Goal: Contribute content: Add original content to the website for others to see

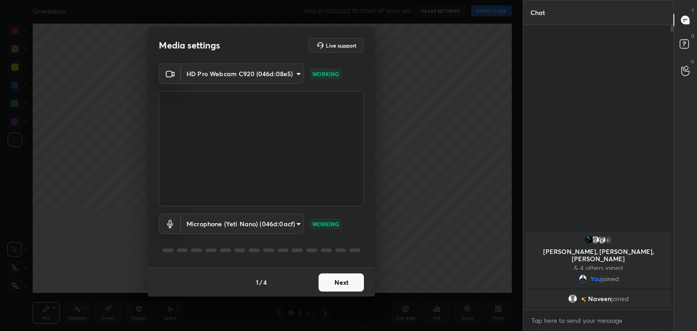
click at [346, 280] on button "Next" at bounding box center [341, 283] width 45 height 18
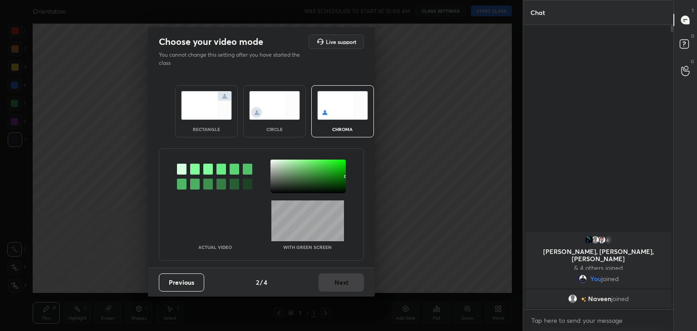
click at [193, 167] on div at bounding box center [195, 169] width 10 height 11
click at [272, 162] on div at bounding box center [308, 177] width 75 height 34
click at [346, 282] on button "Next" at bounding box center [341, 283] width 45 height 18
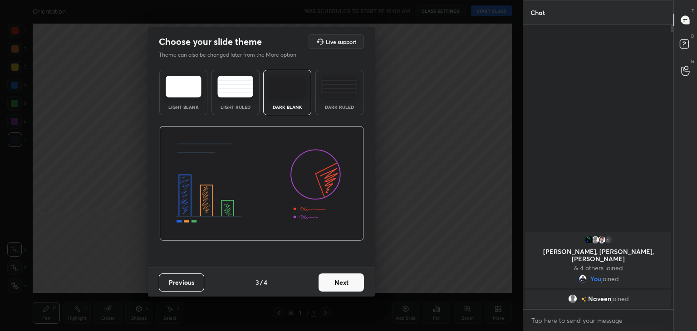
click at [349, 282] on button "Next" at bounding box center [341, 283] width 45 height 18
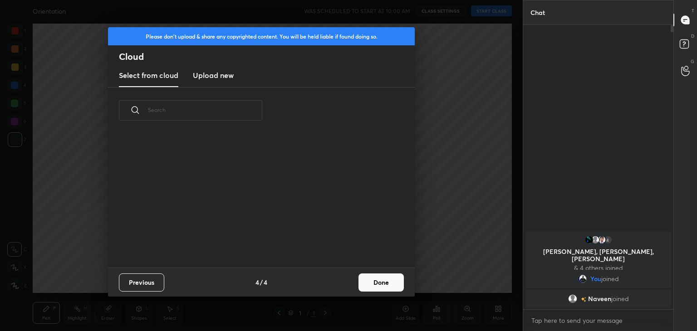
click at [368, 277] on button "Done" at bounding box center [381, 283] width 45 height 18
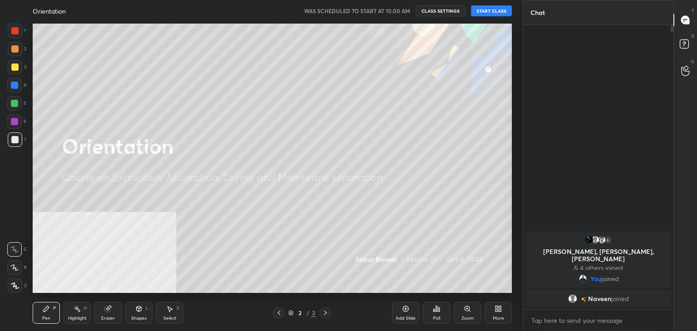
click at [497, 11] on button "START CLASS" at bounding box center [491, 10] width 41 height 11
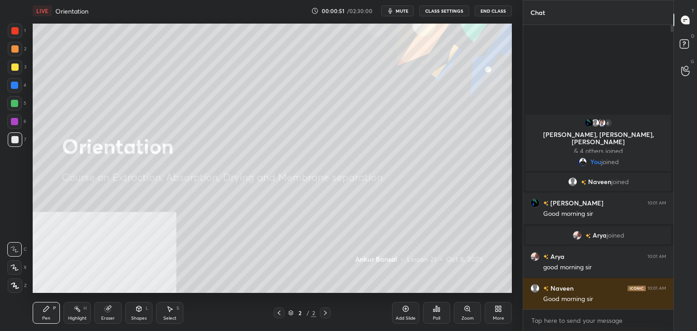
click at [497, 316] on div "More" at bounding box center [498, 318] width 11 height 5
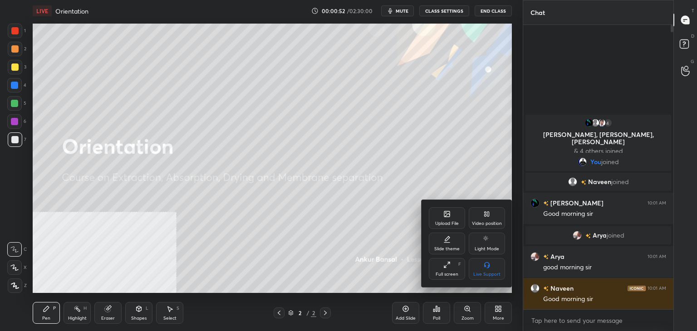
click at [443, 222] on div "Upload File" at bounding box center [447, 224] width 24 height 5
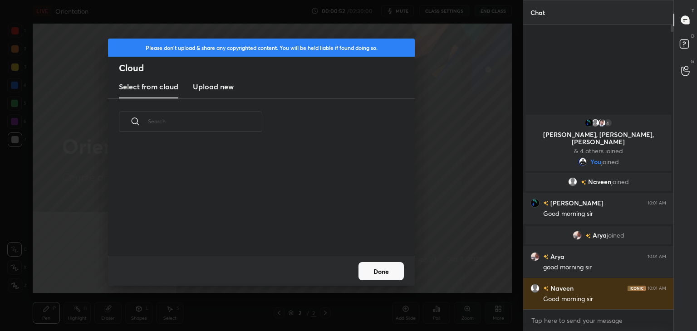
scroll to position [112, 291]
click at [222, 91] on h3 "Upload new" at bounding box center [213, 86] width 41 height 11
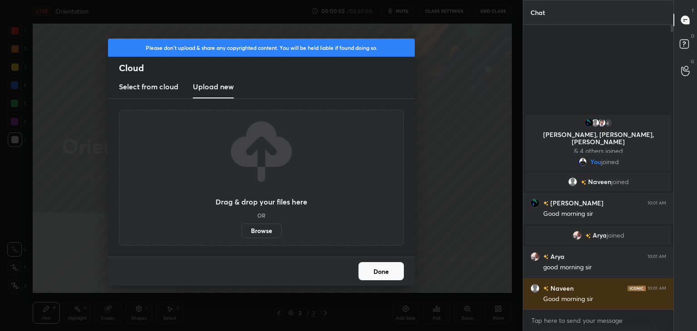
click at [267, 228] on label "Browse" at bounding box center [262, 231] width 40 height 15
click at [242, 228] on input "Browse" at bounding box center [242, 231] width 0 height 15
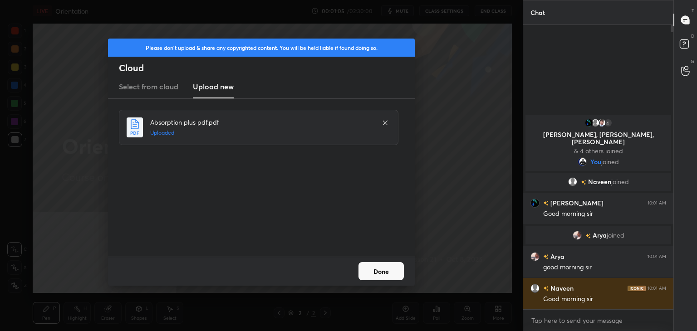
click at [392, 267] on button "Done" at bounding box center [381, 271] width 45 height 18
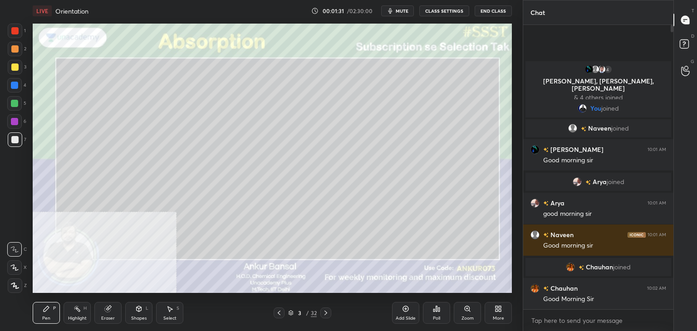
click at [13, 260] on div "X" at bounding box center [17, 266] width 20 height 18
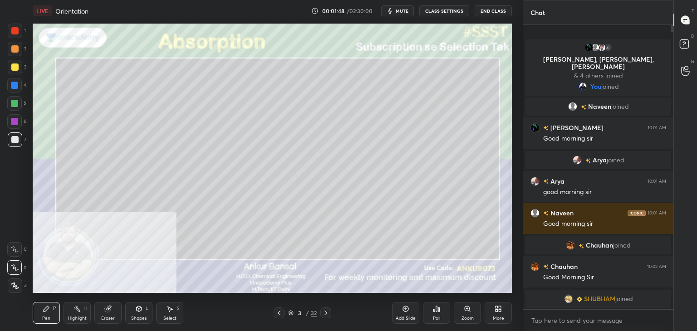
click at [137, 310] on icon at bounding box center [139, 308] width 5 height 5
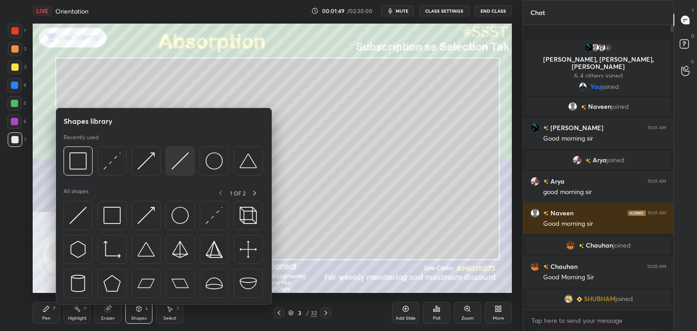
click at [180, 160] on img at bounding box center [180, 161] width 17 height 17
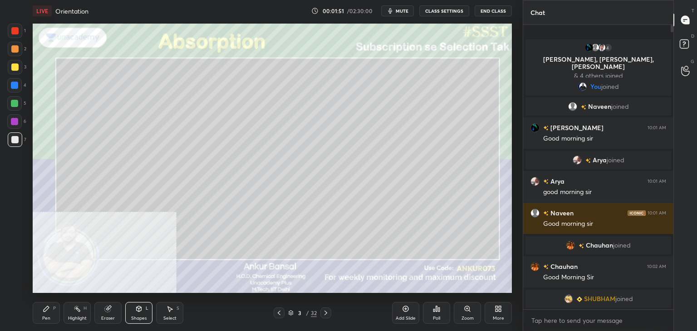
click at [43, 311] on icon at bounding box center [46, 309] width 7 height 7
click at [139, 309] on icon at bounding box center [139, 310] width 0 height 3
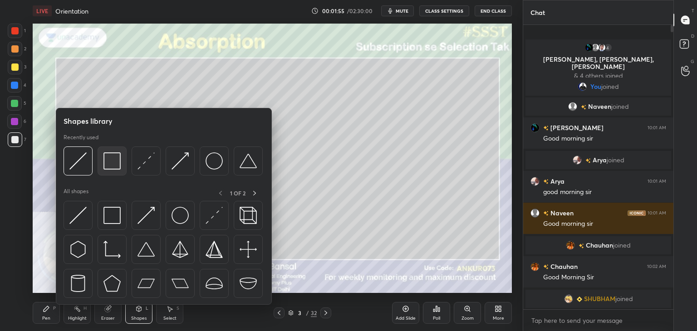
click at [110, 163] on img at bounding box center [112, 161] width 17 height 17
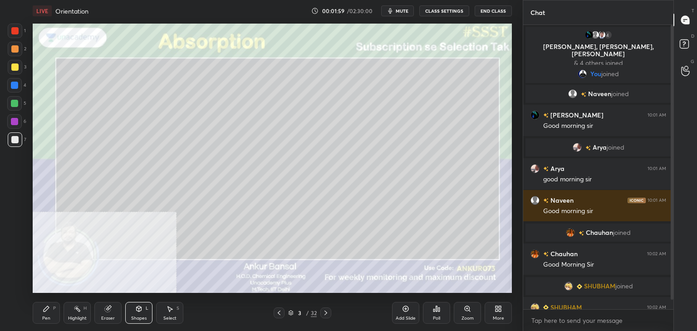
click at [139, 311] on icon at bounding box center [139, 310] width 0 height 3
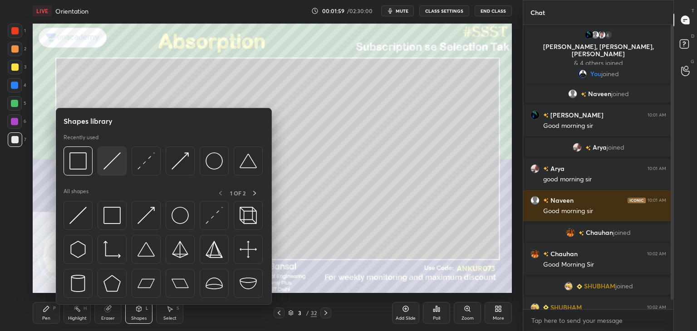
click at [109, 158] on img at bounding box center [112, 161] width 17 height 17
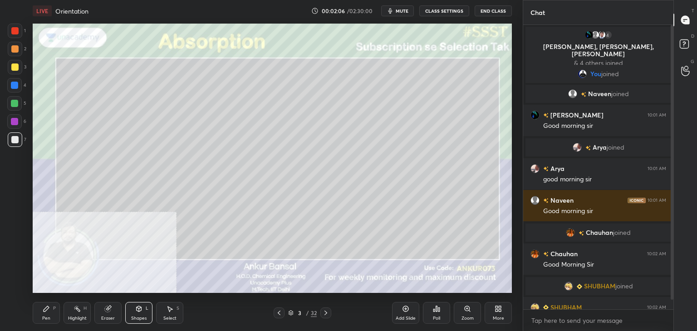
click at [139, 306] on icon at bounding box center [138, 309] width 7 height 7
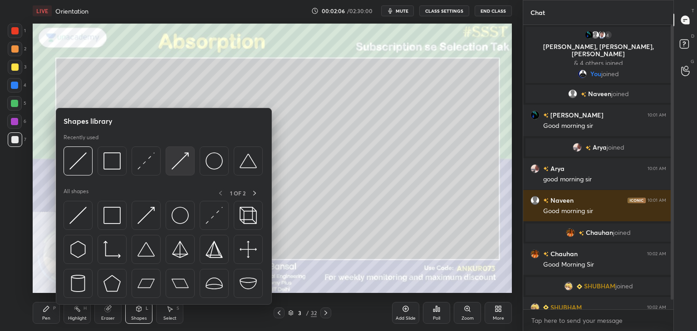
click at [175, 158] on img at bounding box center [180, 161] width 17 height 17
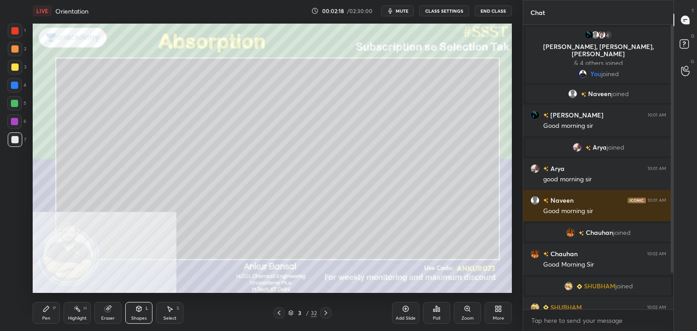
click at [141, 309] on icon at bounding box center [139, 308] width 5 height 5
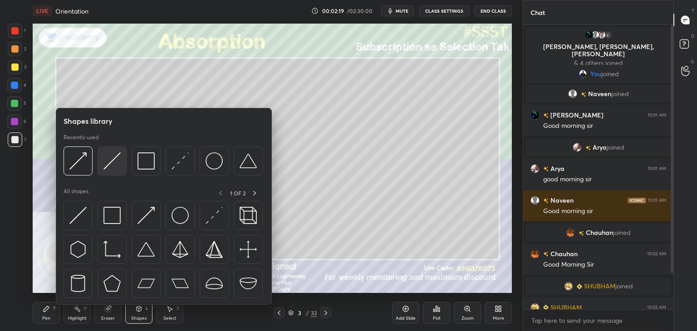
click at [108, 156] on img at bounding box center [112, 161] width 17 height 17
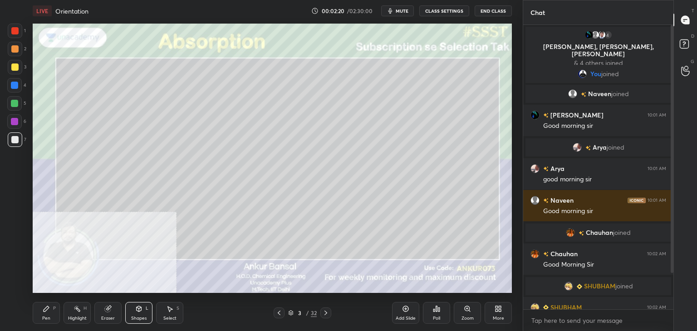
click at [11, 64] on div at bounding box center [14, 67] width 7 height 7
click at [53, 315] on div "Pen P" at bounding box center [46, 313] width 27 height 22
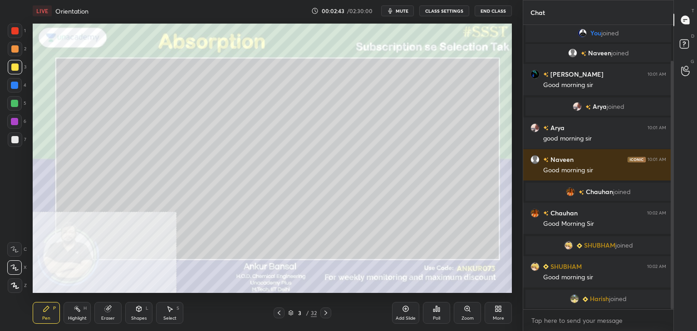
click at [138, 310] on icon at bounding box center [139, 308] width 5 height 5
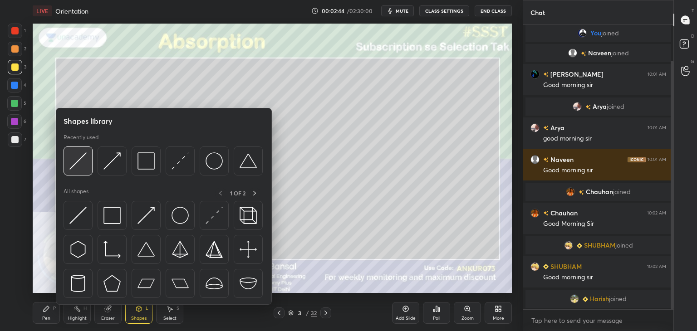
click at [82, 160] on img at bounding box center [77, 161] width 17 height 17
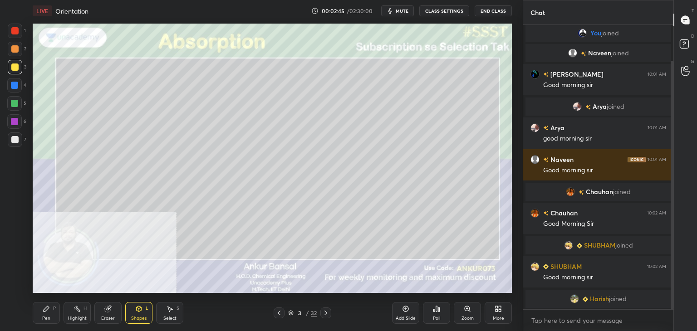
click at [136, 314] on div "Shapes L" at bounding box center [138, 313] width 27 height 22
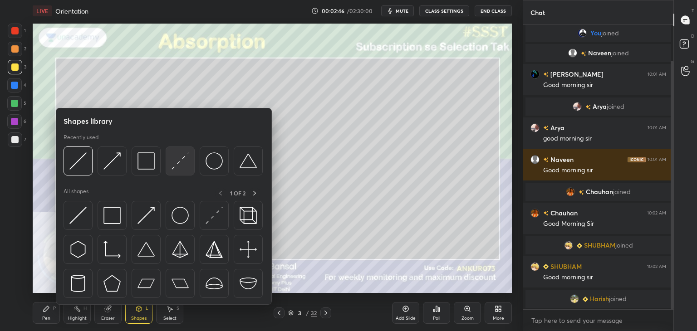
click at [173, 160] on img at bounding box center [180, 161] width 17 height 17
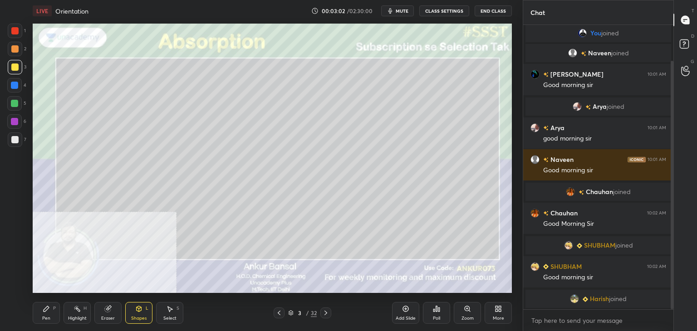
click at [140, 313] on div "Shapes L" at bounding box center [138, 313] width 27 height 22
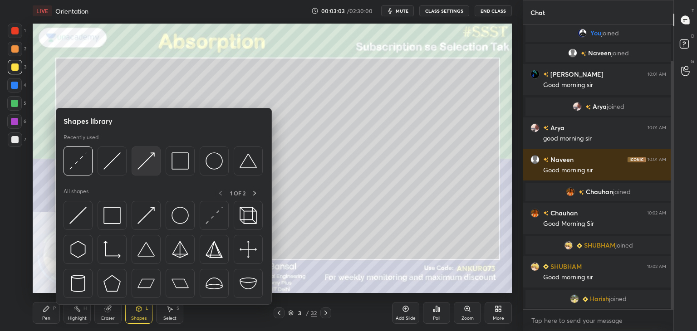
click at [142, 167] on img at bounding box center [146, 161] width 17 height 17
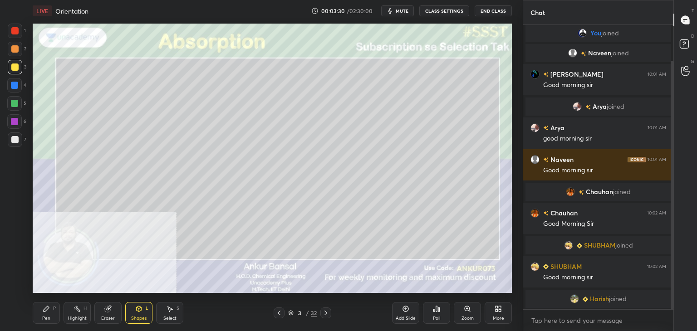
click at [45, 314] on div "Pen P" at bounding box center [46, 313] width 27 height 22
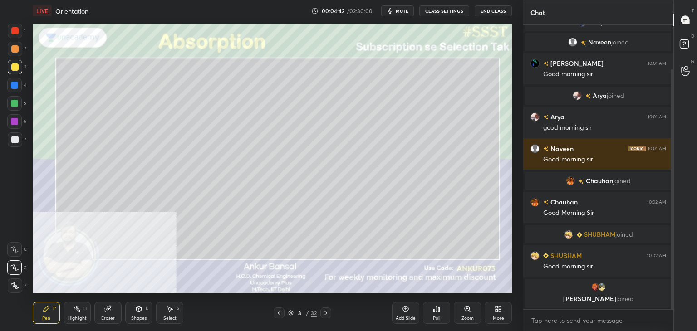
scroll to position [84, 0]
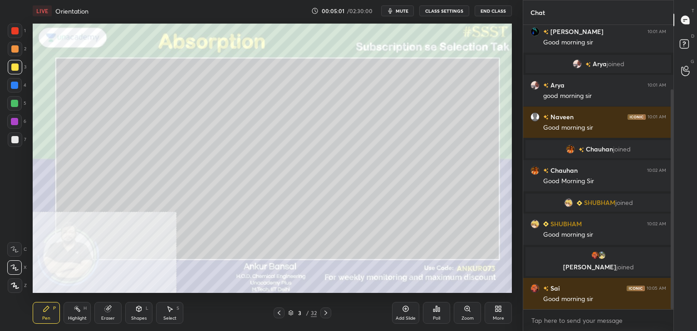
click at [17, 141] on div at bounding box center [14, 139] width 7 height 7
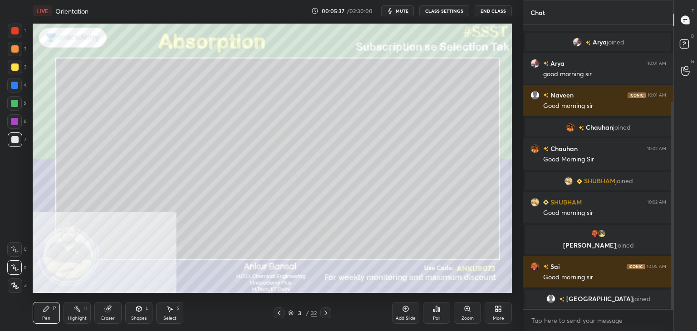
click at [327, 311] on icon at bounding box center [325, 313] width 7 height 7
click at [175, 311] on div "Select S" at bounding box center [169, 313] width 27 height 22
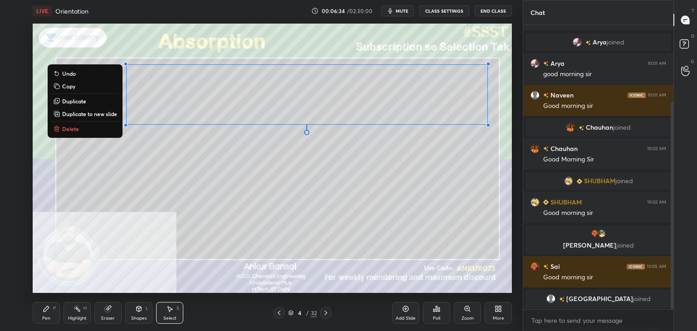
click at [64, 86] on p "Copy" at bounding box center [68, 86] width 13 height 7
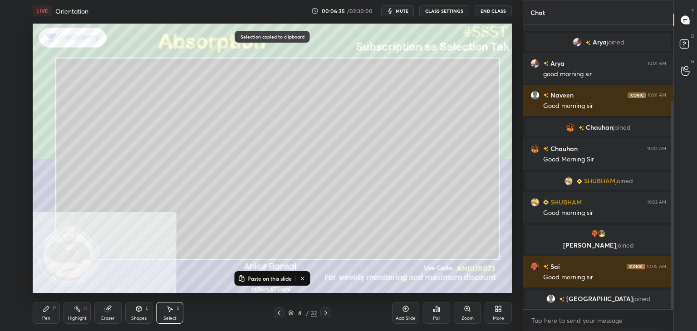
click at [282, 280] on p "Paste on this slide" at bounding box center [269, 278] width 44 height 7
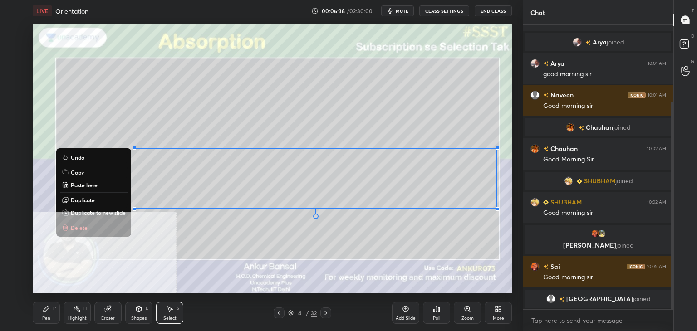
click at [110, 318] on div "Eraser" at bounding box center [108, 318] width 14 height 5
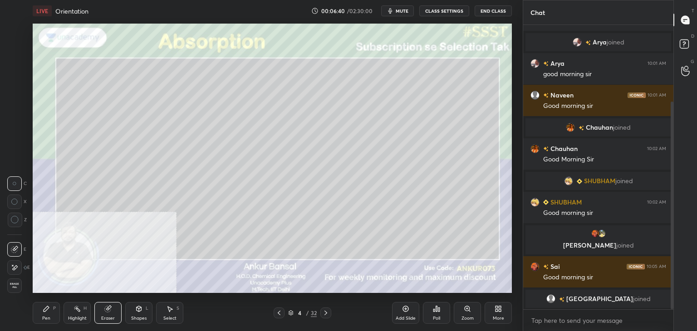
click at [16, 267] on icon at bounding box center [14, 268] width 7 height 8
click at [42, 316] on div "Pen" at bounding box center [46, 318] width 8 height 5
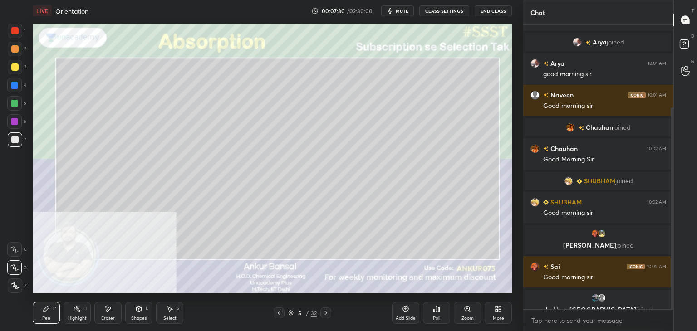
scroll to position [116, 0]
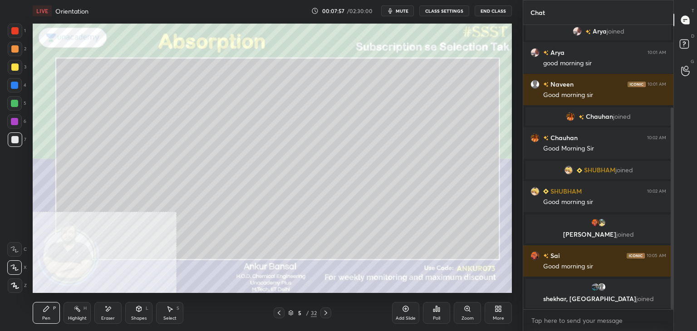
click at [168, 305] on div "Select S" at bounding box center [169, 313] width 27 height 22
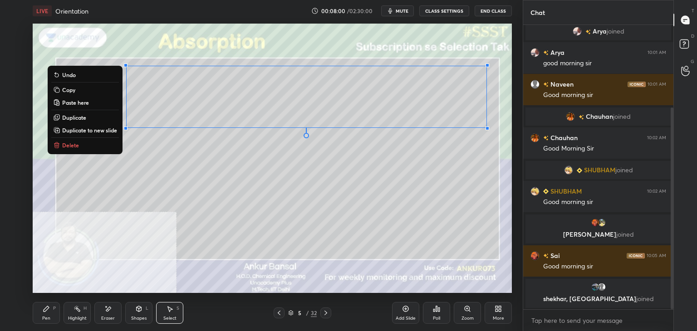
click at [69, 91] on p "Copy" at bounding box center [68, 89] width 13 height 7
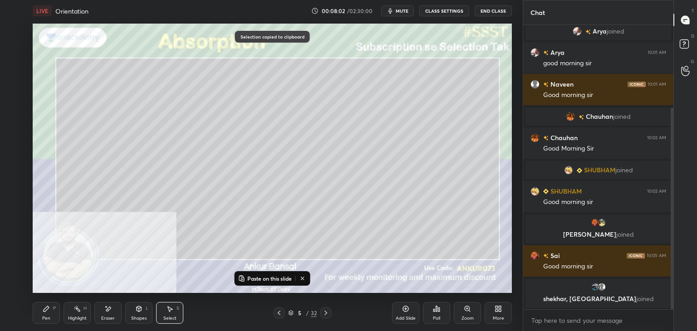
click at [263, 279] on p "Paste on this slide" at bounding box center [269, 278] width 44 height 7
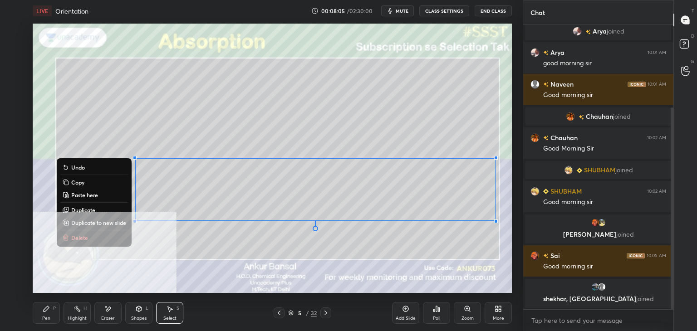
click at [45, 315] on div "Pen P" at bounding box center [46, 313] width 27 height 22
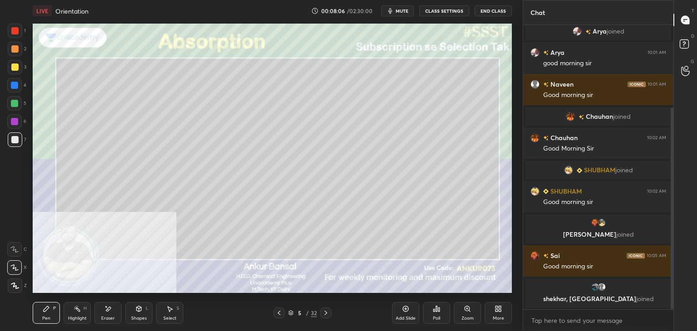
click at [111, 310] on icon at bounding box center [107, 310] width 7 height 8
click at [45, 312] on icon at bounding box center [46, 308] width 5 height 5
click at [327, 312] on icon at bounding box center [325, 313] width 7 height 7
click at [168, 309] on icon at bounding box center [170, 309] width 5 height 5
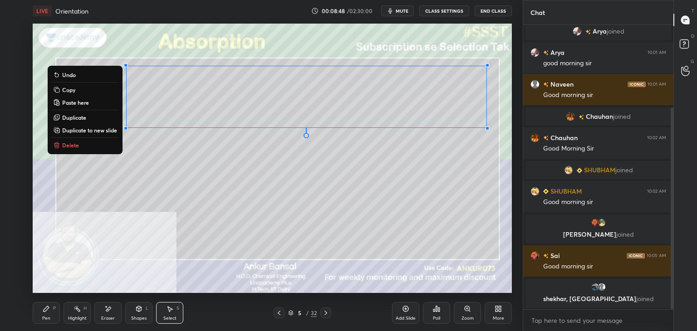
click at [70, 91] on p "Copy" at bounding box center [68, 89] width 13 height 7
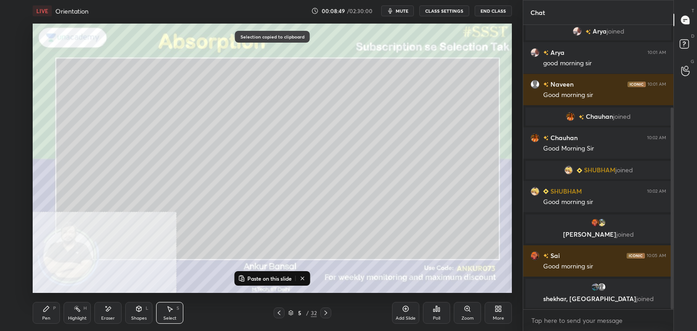
click at [325, 311] on icon at bounding box center [325, 313] width 7 height 7
click at [272, 275] on p "Paste on this slide" at bounding box center [269, 278] width 44 height 7
click at [106, 311] on icon at bounding box center [108, 309] width 5 height 5
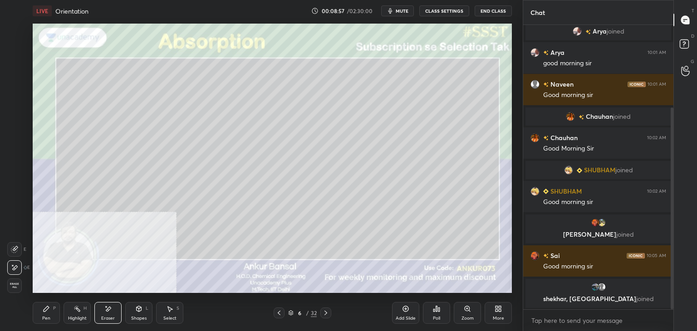
click at [54, 320] on div "Pen P" at bounding box center [46, 313] width 27 height 22
click at [170, 311] on icon at bounding box center [170, 309] width 5 height 5
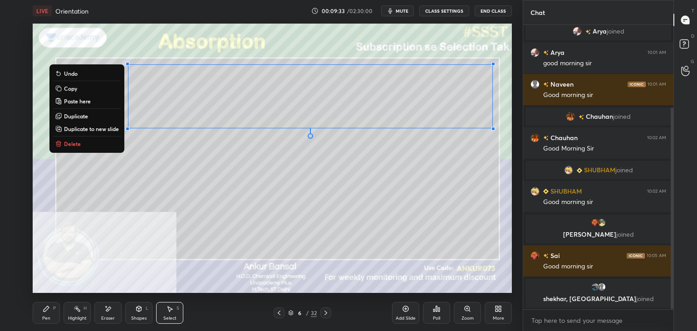
click at [72, 89] on p "Copy" at bounding box center [70, 88] width 13 height 7
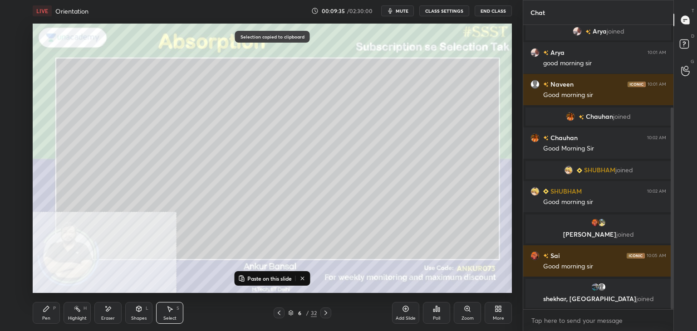
click at [271, 276] on p "Paste on this slide" at bounding box center [269, 278] width 44 height 7
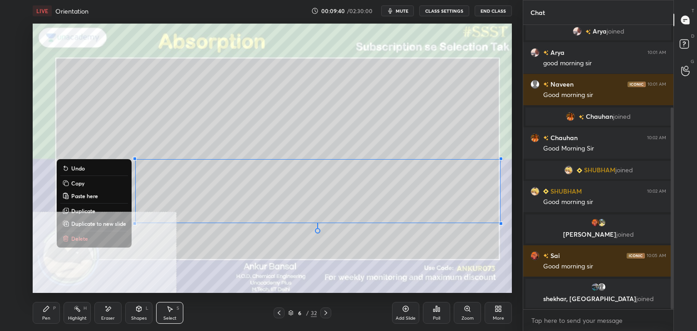
click at [114, 309] on div "Eraser" at bounding box center [107, 313] width 27 height 22
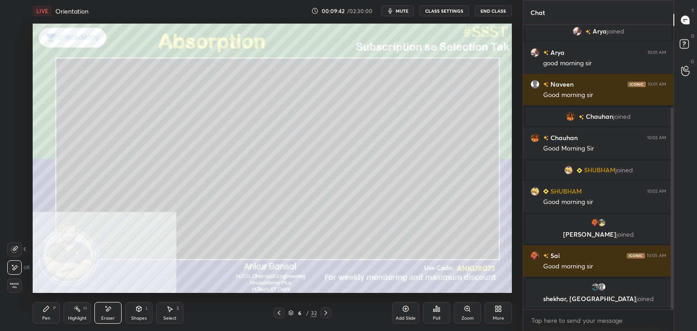
click at [46, 313] on div "Pen P" at bounding box center [46, 313] width 27 height 22
click at [163, 307] on div "Select S" at bounding box center [169, 313] width 27 height 22
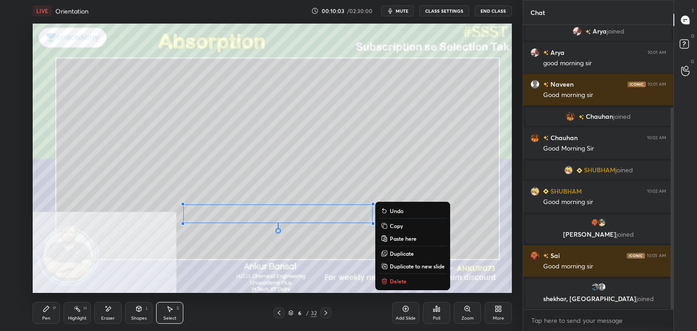
click at [50, 314] on div "Pen P" at bounding box center [46, 313] width 27 height 22
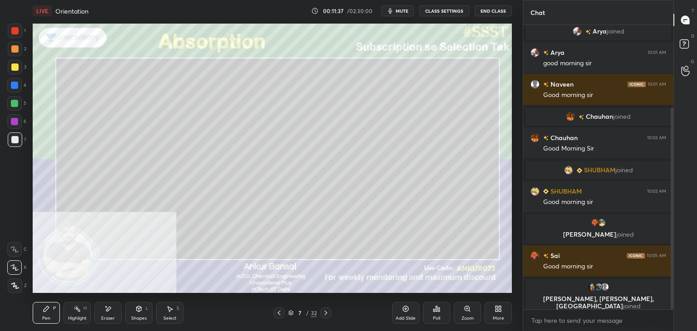
click at [280, 314] on icon at bounding box center [279, 313] width 7 height 7
click at [169, 314] on div "Select S" at bounding box center [169, 313] width 27 height 22
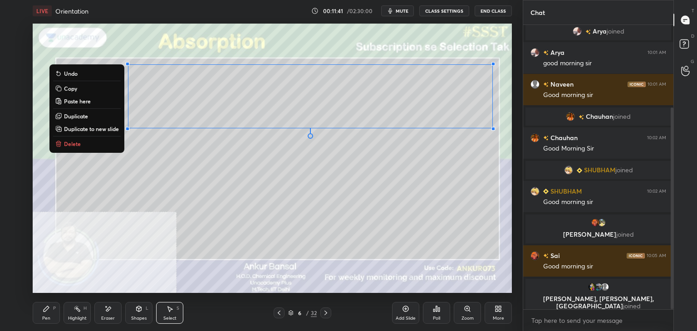
click at [71, 90] on p "Copy" at bounding box center [70, 88] width 13 height 7
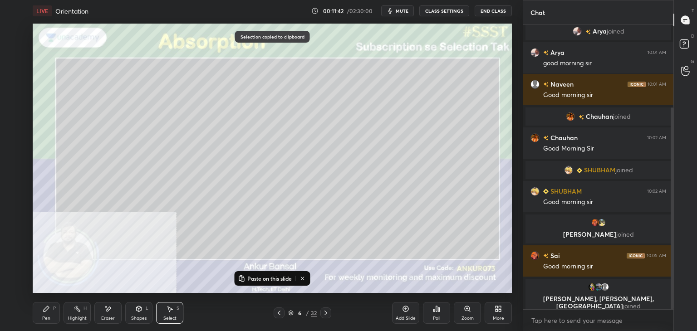
click at [326, 317] on div at bounding box center [326, 313] width 11 height 11
click at [270, 278] on p "Paste on this slide" at bounding box center [269, 278] width 44 height 7
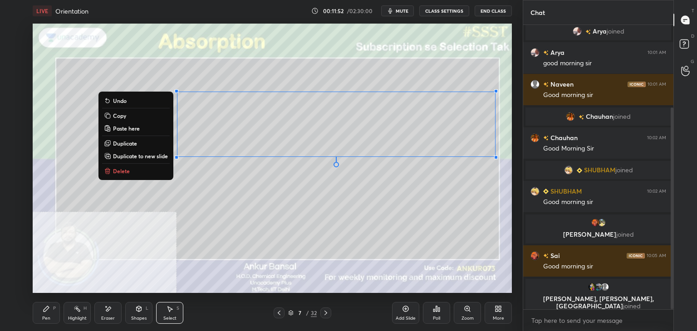
click at [55, 311] on div "P" at bounding box center [54, 308] width 3 height 5
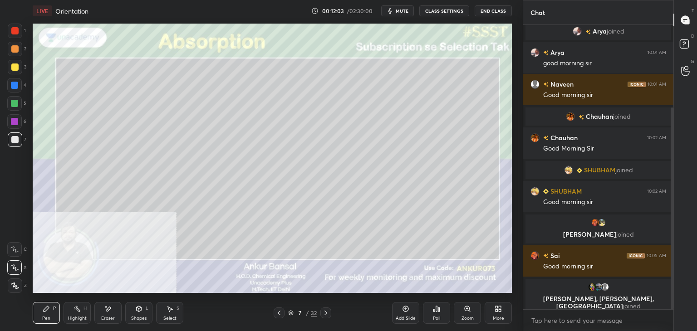
click at [108, 312] on icon at bounding box center [107, 310] width 7 height 8
click at [50, 311] on div "Pen P" at bounding box center [46, 313] width 27 height 22
click at [108, 313] on div "Eraser" at bounding box center [107, 313] width 27 height 22
click at [50, 316] on div "Pen P" at bounding box center [46, 313] width 27 height 22
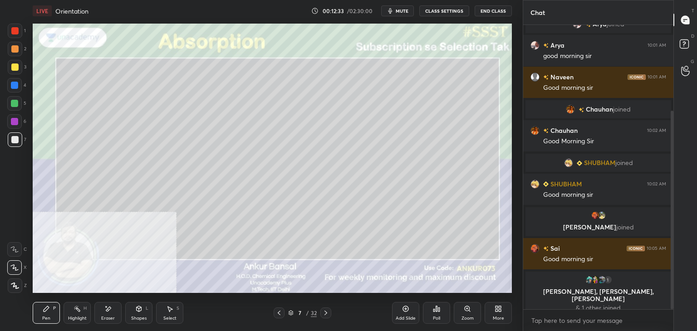
click at [107, 314] on div "Eraser" at bounding box center [107, 313] width 27 height 22
click at [45, 312] on icon at bounding box center [46, 309] width 7 height 7
click at [107, 312] on icon at bounding box center [107, 310] width 7 height 8
click at [35, 306] on div "Pen P" at bounding box center [46, 313] width 27 height 22
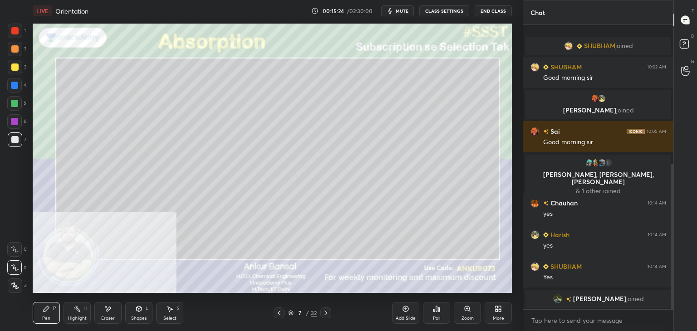
scroll to position [272, 0]
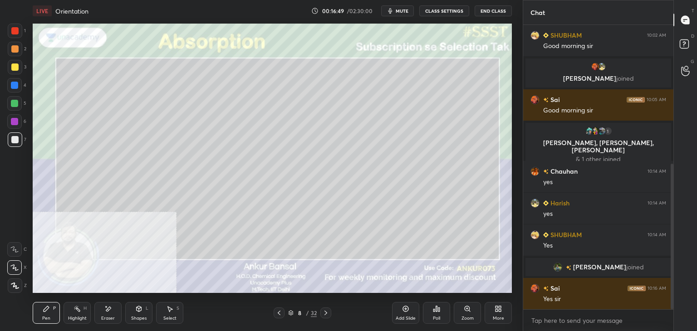
click at [278, 314] on icon at bounding box center [279, 313] width 3 height 5
click at [172, 311] on icon at bounding box center [169, 309] width 7 height 7
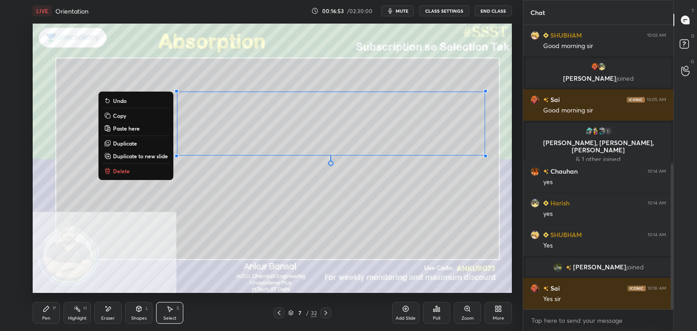
click at [118, 115] on p "Copy" at bounding box center [119, 115] width 13 height 7
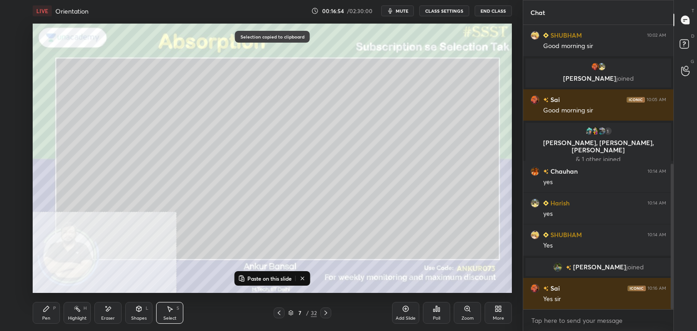
click at [326, 312] on icon at bounding box center [325, 313] width 7 height 7
click at [279, 278] on p "Paste on this slide" at bounding box center [269, 278] width 44 height 7
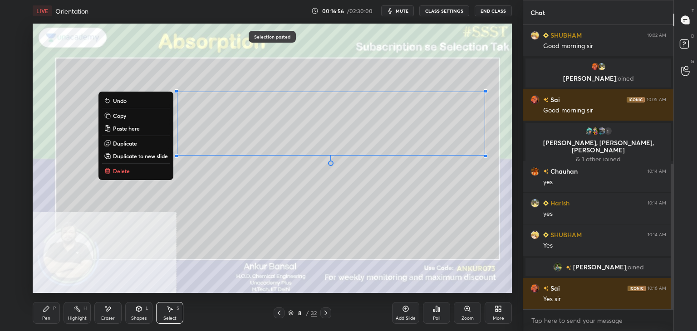
click at [119, 307] on div "Eraser" at bounding box center [107, 313] width 27 height 22
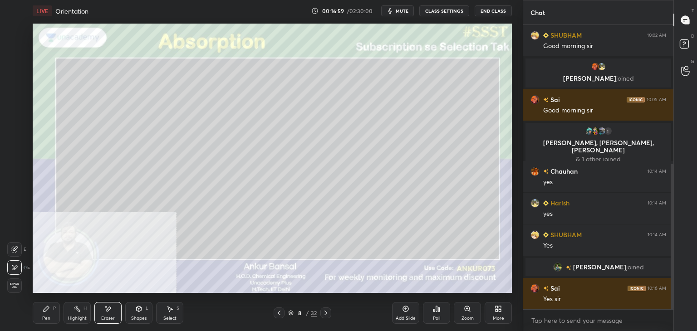
click at [53, 306] on div "P" at bounding box center [54, 308] width 3 height 5
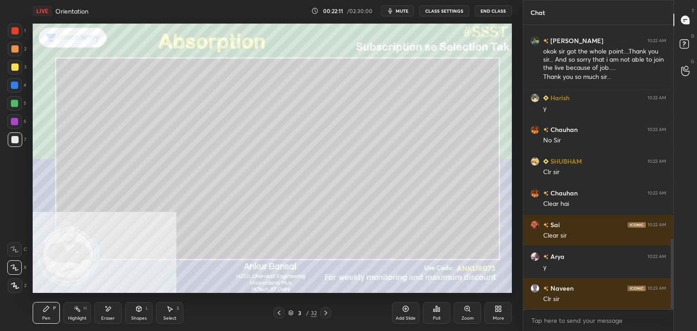
scroll to position [858, 0]
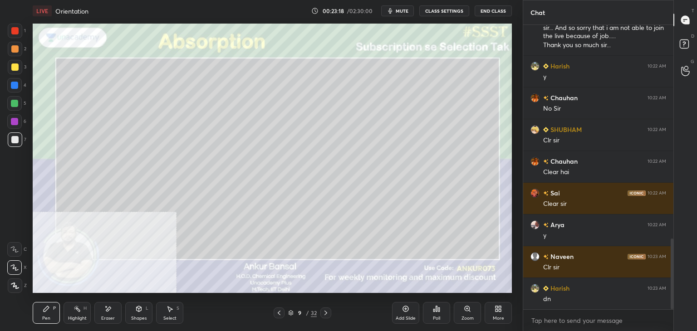
click at [109, 315] on div "Eraser" at bounding box center [107, 313] width 27 height 22
click at [48, 317] on div "Pen" at bounding box center [46, 318] width 8 height 5
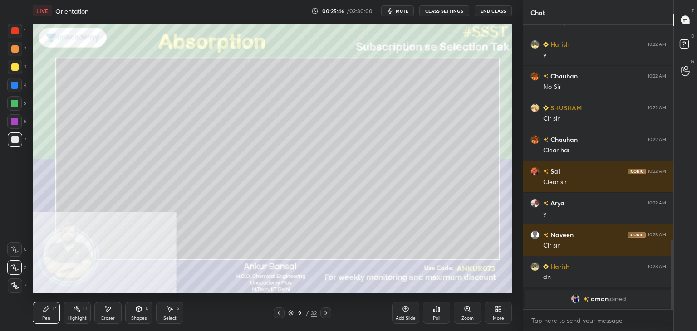
click at [326, 315] on icon at bounding box center [325, 313] width 7 height 7
click at [137, 315] on div "Shapes L" at bounding box center [138, 313] width 27 height 22
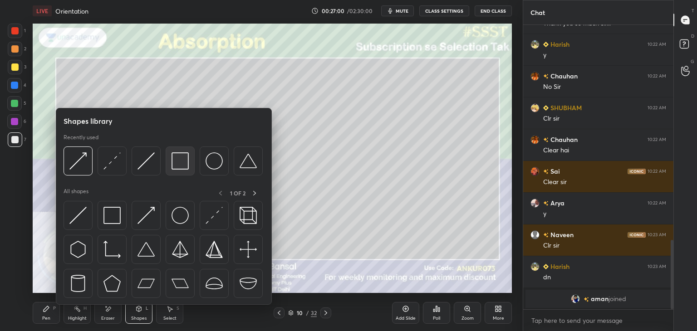
click at [173, 158] on img at bounding box center [180, 161] width 17 height 17
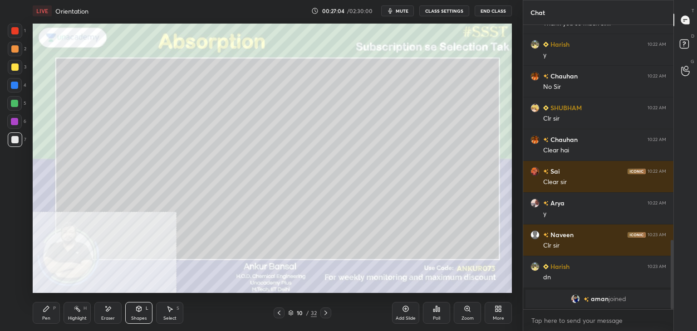
click at [54, 312] on div "Pen P" at bounding box center [46, 313] width 27 height 22
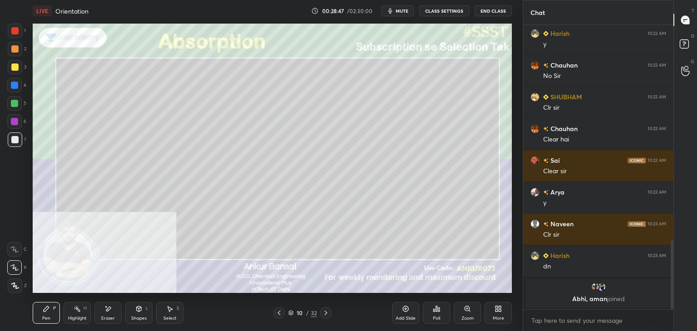
click at [515, 106] on div "Setting up your live class Poll for secs No correct answer Start poll" at bounding box center [272, 158] width 487 height 273
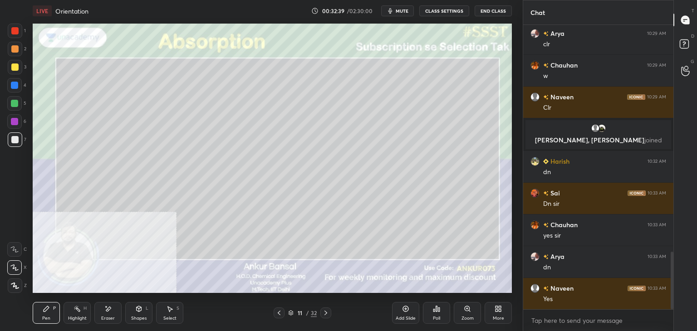
scroll to position [1119, 0]
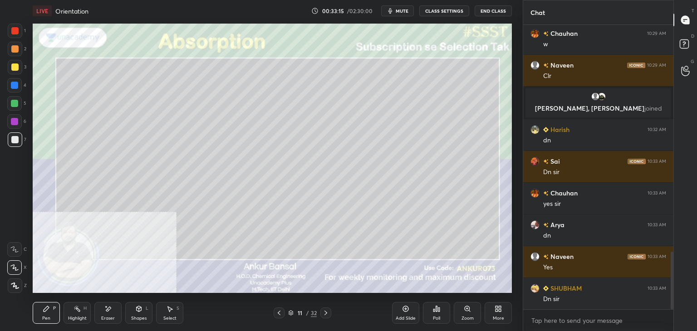
click at [327, 311] on icon at bounding box center [325, 313] width 7 height 7
click at [133, 309] on div "Shapes L" at bounding box center [138, 313] width 27 height 22
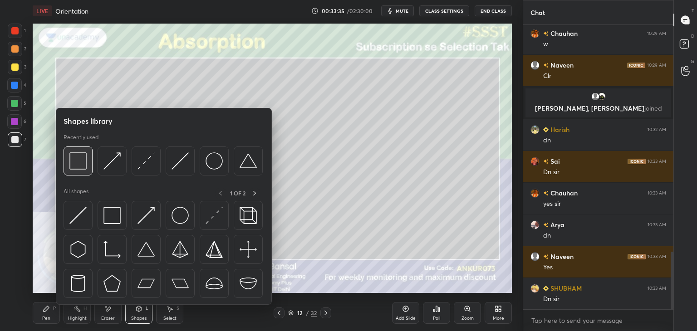
click at [77, 166] on img at bounding box center [77, 161] width 17 height 17
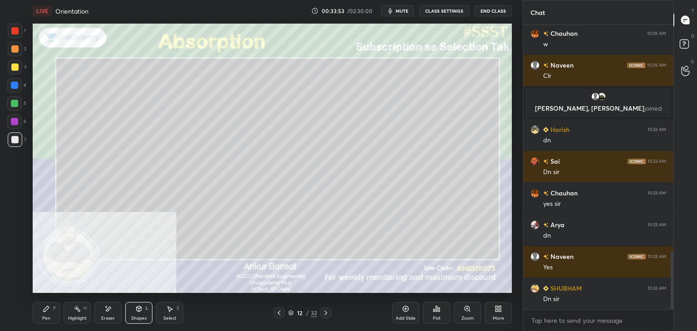
click at [170, 309] on icon at bounding box center [170, 309] width 5 height 5
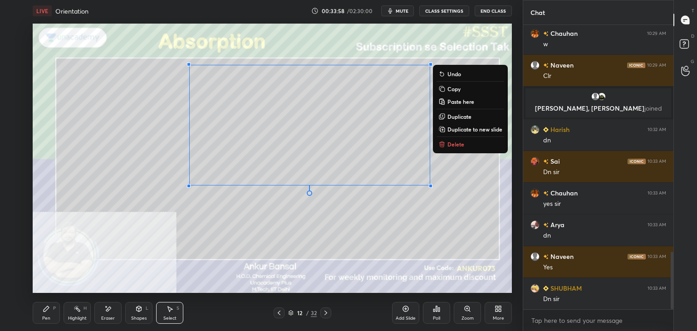
click at [44, 311] on icon at bounding box center [46, 308] width 5 height 5
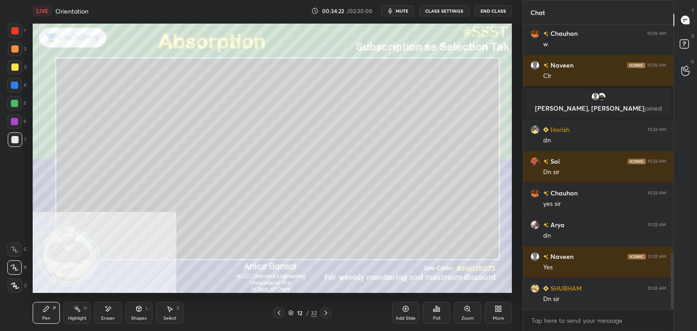
scroll to position [1140, 0]
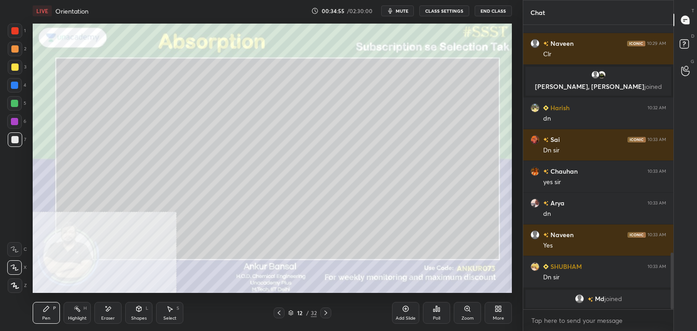
click at [328, 311] on icon at bounding box center [325, 313] width 7 height 7
click at [137, 310] on icon at bounding box center [139, 308] width 5 height 5
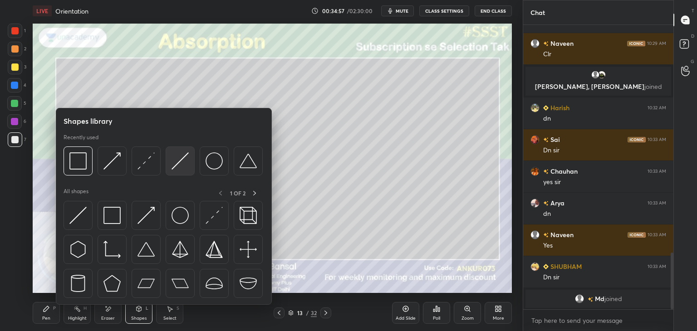
click at [180, 156] on img at bounding box center [180, 161] width 17 height 17
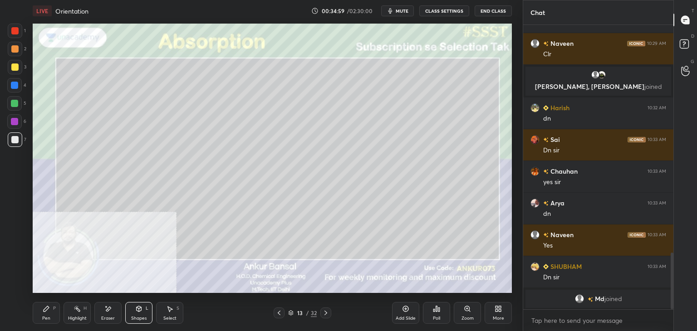
click at [53, 311] on div "Pen P" at bounding box center [46, 313] width 27 height 22
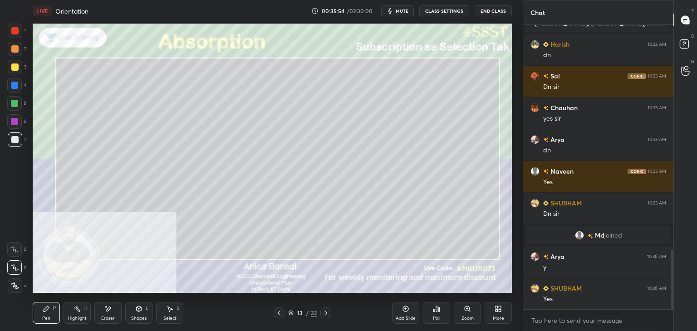
scroll to position [1081, 0]
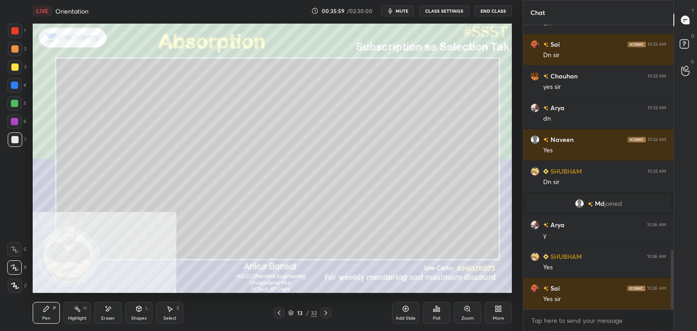
click at [329, 312] on icon at bounding box center [325, 313] width 7 height 7
click at [130, 316] on div "Shapes L" at bounding box center [138, 313] width 27 height 22
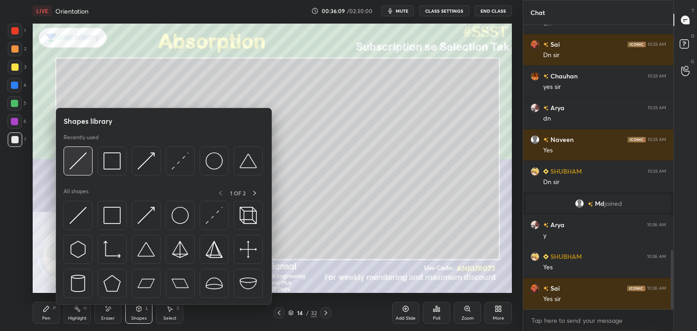
click at [86, 159] on img at bounding box center [77, 161] width 17 height 17
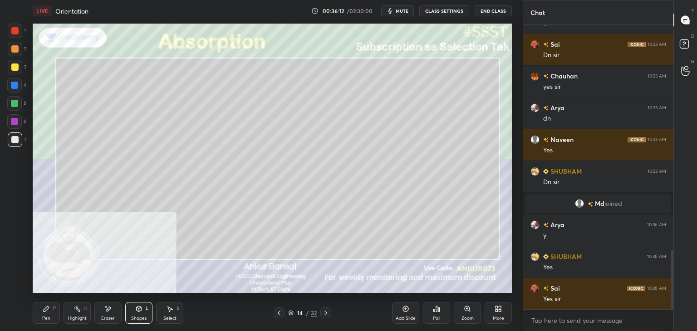
click at [53, 310] on div "P" at bounding box center [54, 308] width 3 height 5
click at [109, 313] on div "Eraser" at bounding box center [107, 313] width 27 height 22
click at [57, 322] on div "Pen P" at bounding box center [46, 313] width 27 height 22
click at [96, 328] on div "Pen P Highlight H Eraser Shapes L Select S 13 / 32 Add Slide Poll Zoom More" at bounding box center [272, 313] width 479 height 36
click at [101, 315] on div "Eraser" at bounding box center [107, 313] width 27 height 22
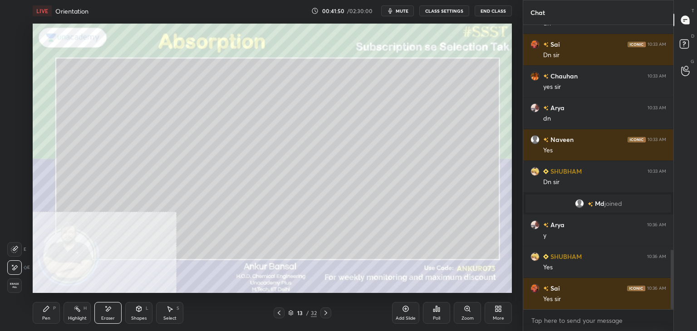
click at [54, 310] on div "P" at bounding box center [54, 308] width 3 height 5
click at [139, 311] on icon at bounding box center [139, 308] width 5 height 5
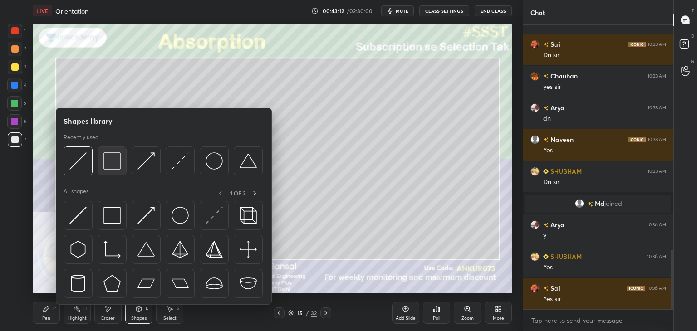
click at [105, 167] on img at bounding box center [112, 161] width 17 height 17
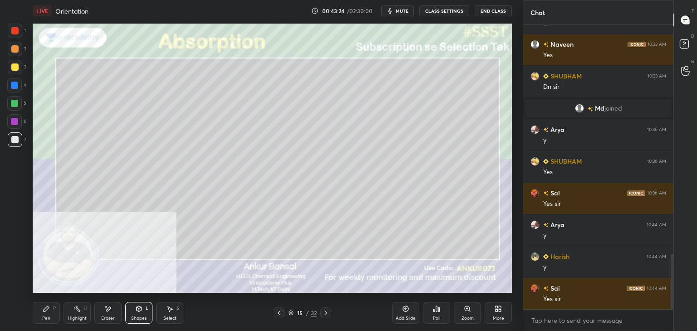
scroll to position [1239, 0]
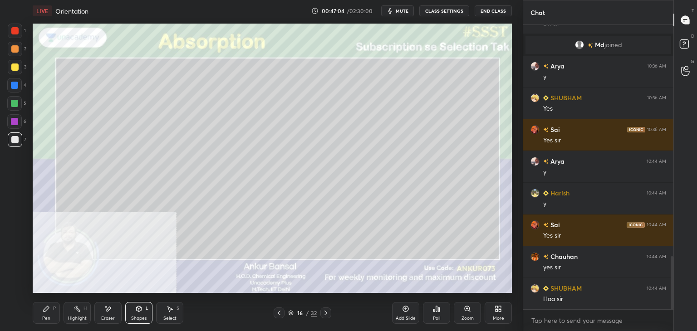
click at [40, 313] on div "Pen P" at bounding box center [46, 313] width 27 height 22
click at [326, 312] on icon at bounding box center [325, 313] width 7 height 7
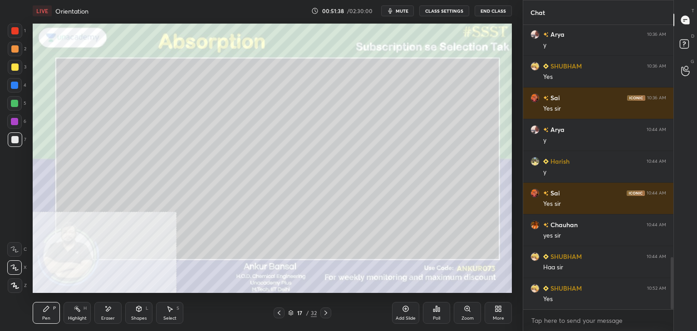
scroll to position [1303, 0]
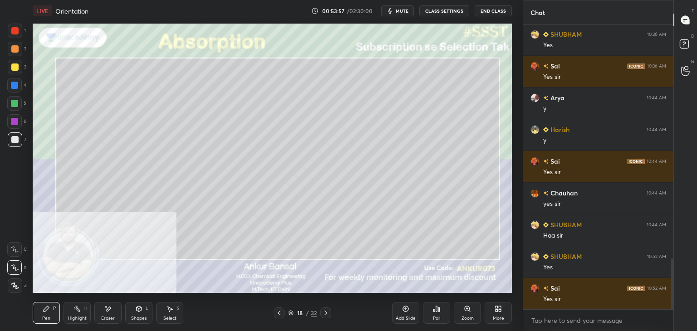
click at [114, 301] on div "Pen P Highlight H Eraser Shapes L Select S 18 / 32 Add Slide Poll Zoom More" at bounding box center [272, 313] width 479 height 36
click at [107, 316] on div "Eraser" at bounding box center [108, 318] width 14 height 5
click at [51, 310] on div "Pen P" at bounding box center [46, 313] width 27 height 22
click at [324, 313] on icon at bounding box center [325, 313] width 7 height 7
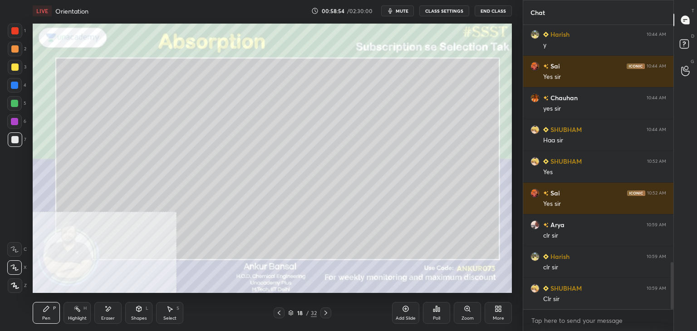
scroll to position [1430, 0]
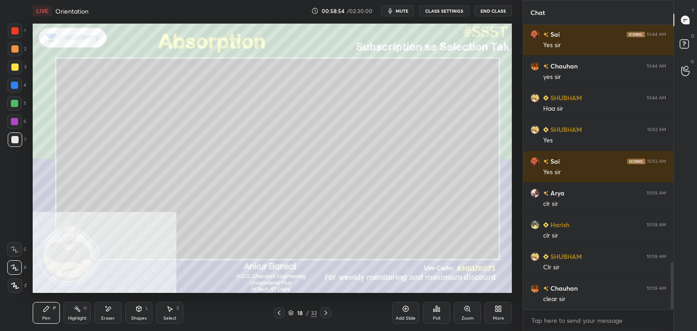
click at [327, 315] on icon at bounding box center [325, 313] width 7 height 7
click at [326, 311] on icon at bounding box center [325, 313] width 7 height 7
click at [327, 312] on icon at bounding box center [325, 313] width 7 height 7
click at [279, 314] on icon at bounding box center [279, 313] width 7 height 7
click at [326, 310] on icon at bounding box center [325, 313] width 7 height 7
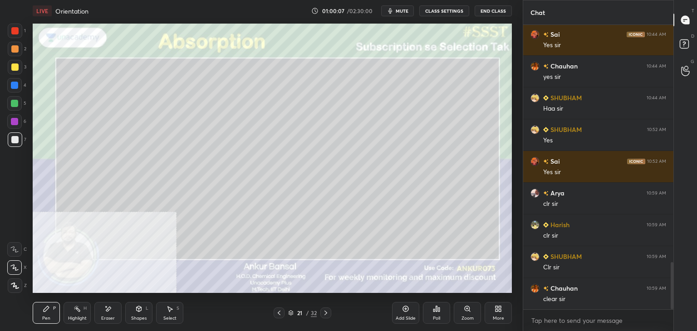
click at [325, 312] on icon at bounding box center [326, 313] width 3 height 5
click at [276, 312] on icon at bounding box center [279, 313] width 7 height 7
click at [277, 309] on div at bounding box center [279, 313] width 11 height 11
click at [324, 313] on icon at bounding box center [325, 313] width 7 height 7
click at [328, 313] on icon at bounding box center [325, 313] width 7 height 7
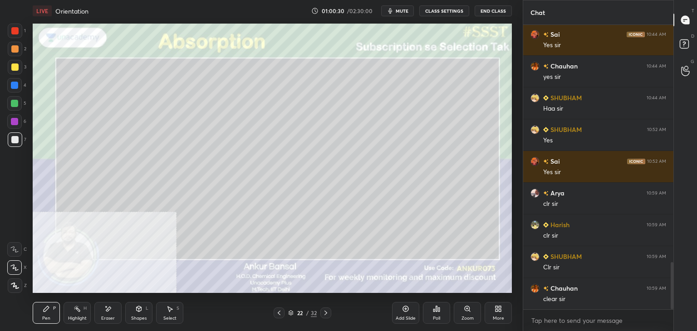
click at [329, 310] on icon at bounding box center [325, 313] width 7 height 7
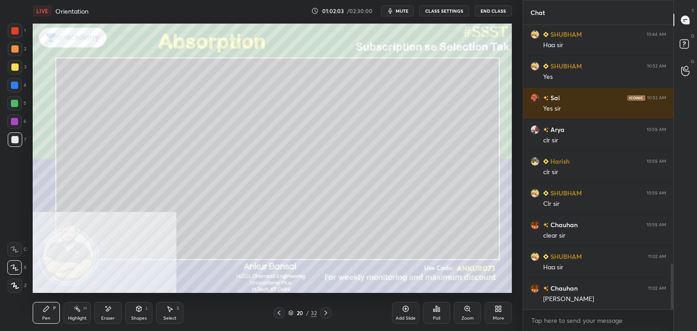
scroll to position [1516, 0]
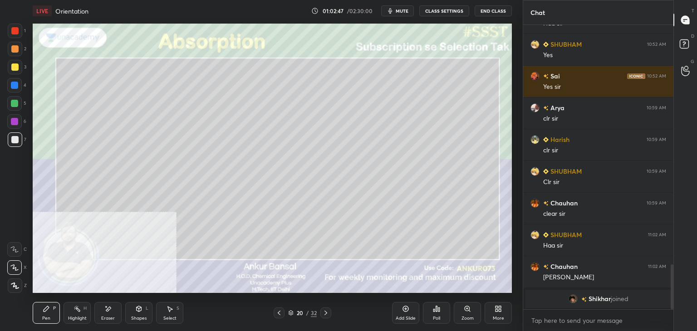
click at [327, 314] on icon at bounding box center [325, 313] width 7 height 7
click at [326, 312] on icon at bounding box center [325, 313] width 7 height 7
click at [168, 312] on icon at bounding box center [169, 309] width 7 height 7
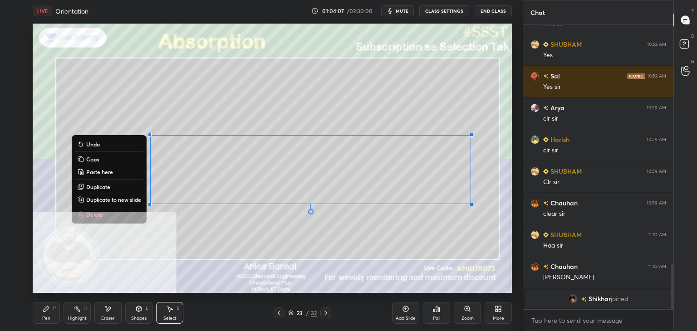
click at [48, 309] on icon at bounding box center [46, 308] width 5 height 5
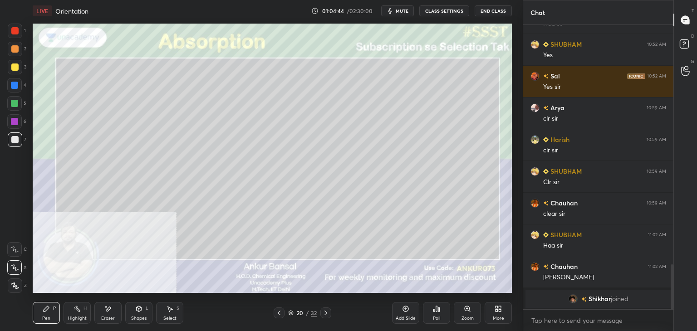
click at [138, 313] on div "Shapes L" at bounding box center [138, 313] width 27 height 22
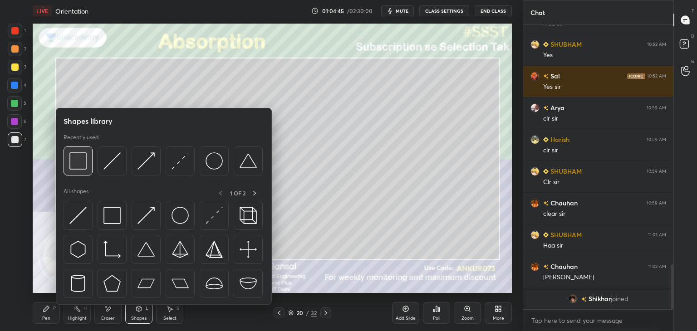
click at [78, 163] on img at bounding box center [77, 161] width 17 height 17
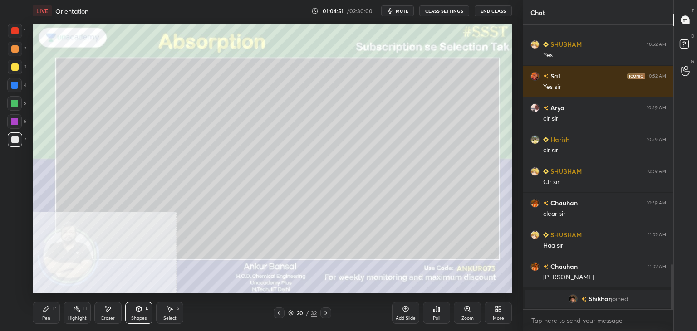
click at [58, 309] on div "Pen P" at bounding box center [46, 313] width 27 height 22
click at [327, 312] on icon at bounding box center [325, 313] width 7 height 7
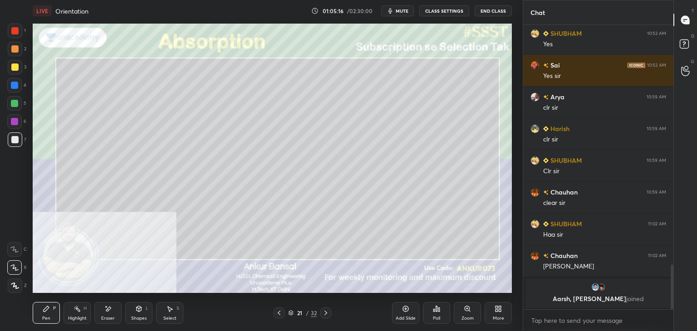
click at [140, 311] on icon at bounding box center [139, 308] width 5 height 5
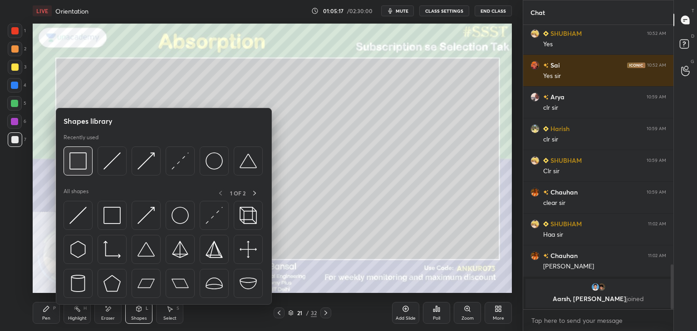
click at [82, 145] on div "Recently used" at bounding box center [163, 157] width 199 height 47
click at [84, 158] on img at bounding box center [77, 161] width 17 height 17
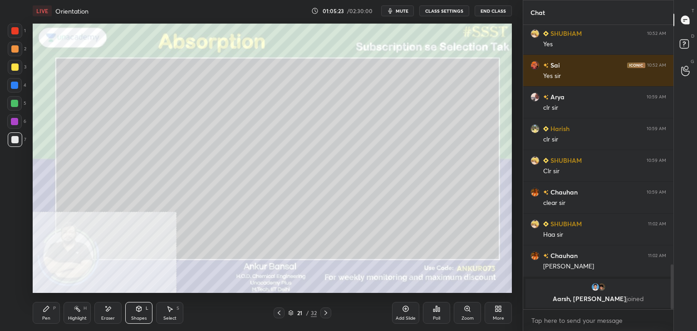
click at [41, 319] on div "Pen P" at bounding box center [46, 313] width 27 height 22
click at [325, 315] on icon at bounding box center [326, 313] width 3 height 5
click at [138, 307] on icon at bounding box center [139, 308] width 5 height 5
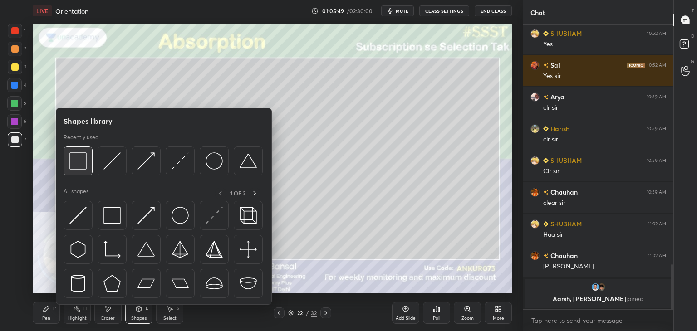
click at [82, 158] on img at bounding box center [77, 161] width 17 height 17
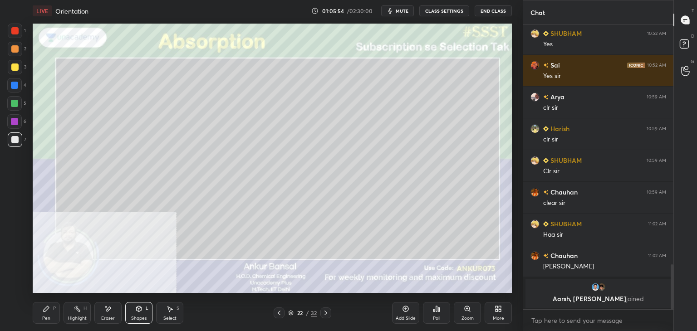
click at [110, 316] on div "Eraser" at bounding box center [108, 318] width 14 height 5
click at [44, 312] on icon at bounding box center [46, 308] width 5 height 5
click at [109, 309] on icon at bounding box center [108, 309] width 5 height 5
click at [42, 313] on div "Pen P" at bounding box center [46, 313] width 27 height 22
click at [132, 311] on div "Shapes L" at bounding box center [138, 313] width 27 height 22
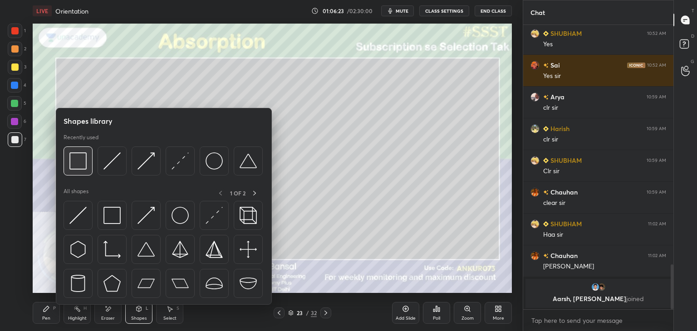
click at [84, 164] on img at bounding box center [77, 161] width 17 height 17
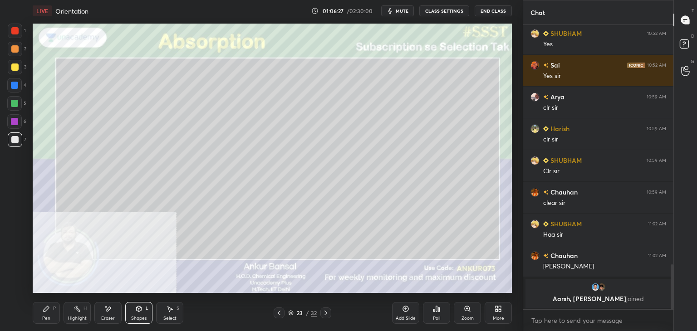
click at [43, 311] on icon at bounding box center [46, 309] width 7 height 7
click at [501, 315] on div "More" at bounding box center [498, 313] width 27 height 22
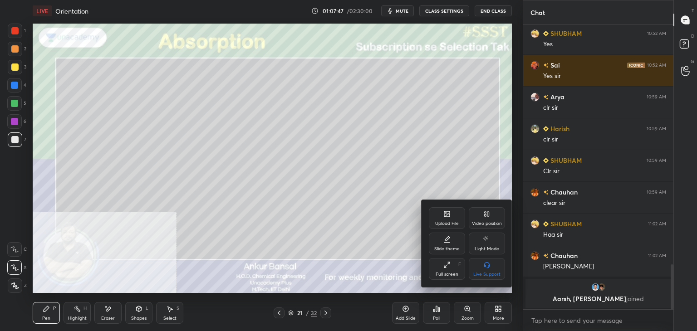
scroll to position [1349, 0]
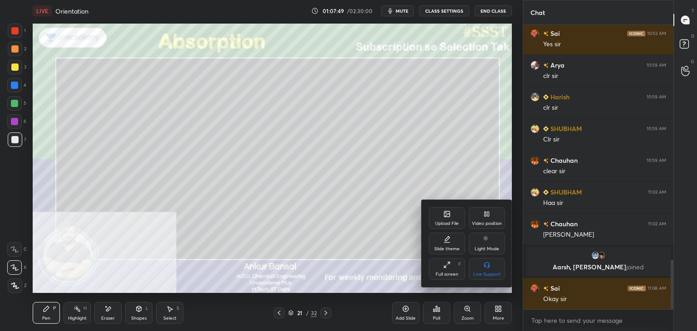
click at [445, 213] on icon at bounding box center [446, 214] width 5 height 5
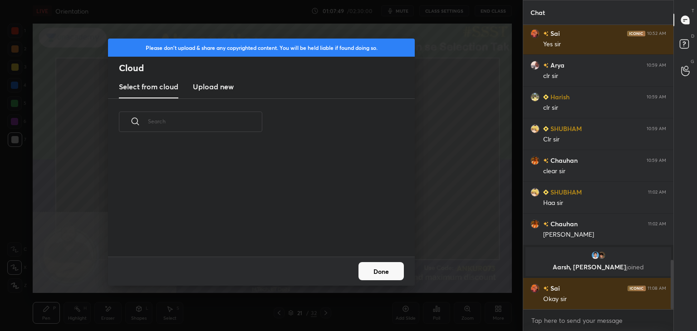
scroll to position [112, 291]
click at [218, 88] on h3 "Upload new" at bounding box center [213, 86] width 41 height 11
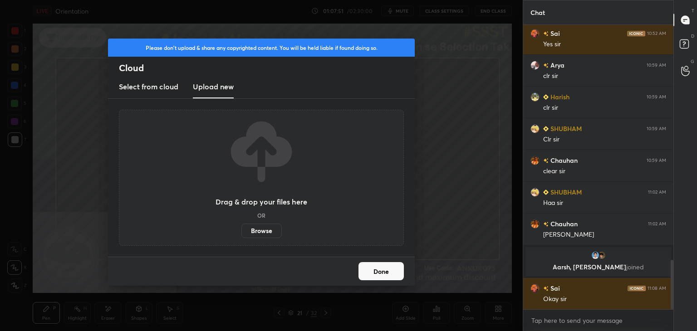
click at [270, 233] on label "Browse" at bounding box center [262, 231] width 40 height 15
click at [242, 233] on input "Browse" at bounding box center [242, 231] width 0 height 15
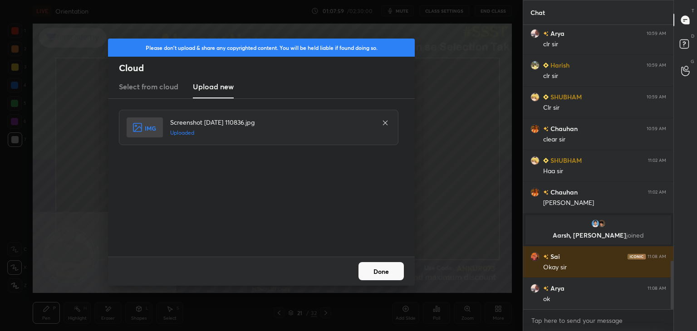
click at [380, 272] on button "Done" at bounding box center [381, 271] width 45 height 18
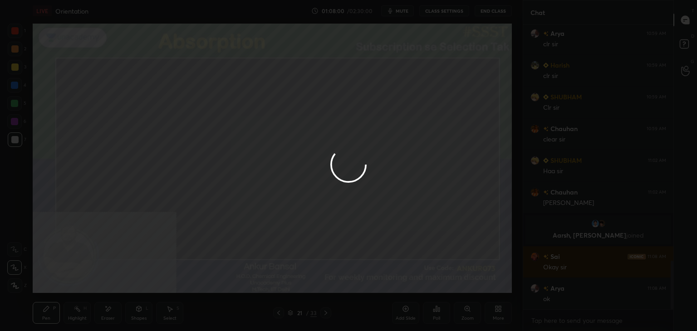
scroll to position [1413, 0]
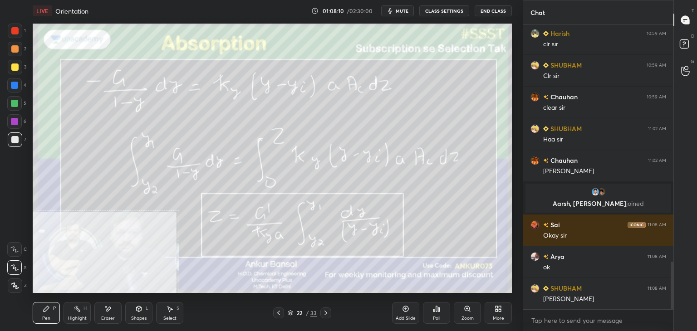
click at [437, 310] on icon at bounding box center [436, 308] width 1 height 5
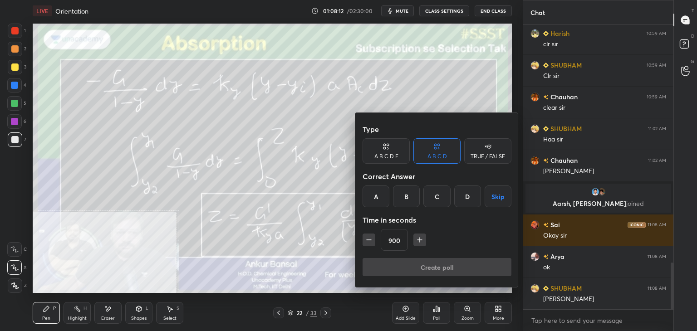
scroll to position [1445, 0]
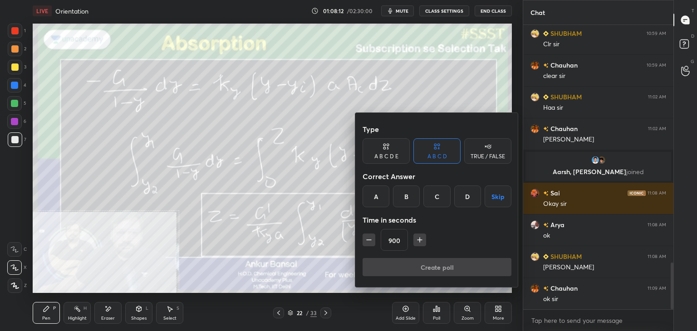
click at [497, 197] on button "Skip" at bounding box center [498, 197] width 27 height 22
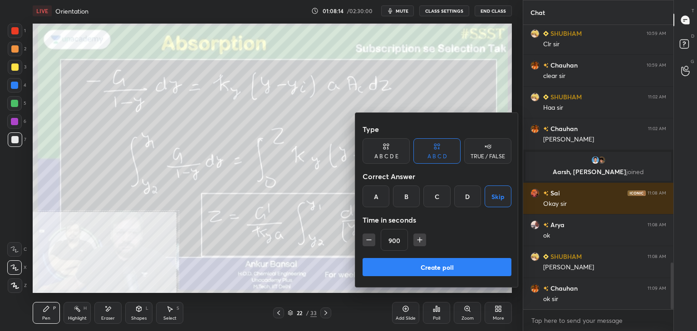
click at [460, 266] on button "Create poll" at bounding box center [437, 267] width 149 height 18
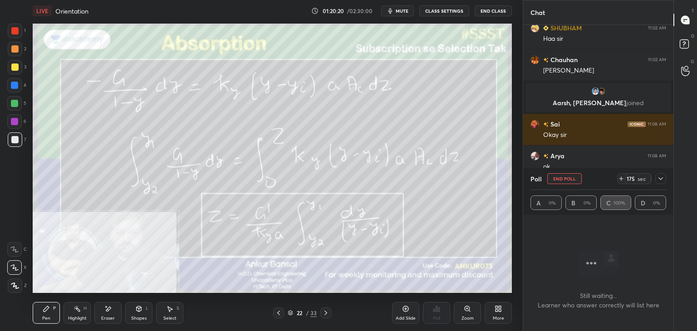
scroll to position [1525, 0]
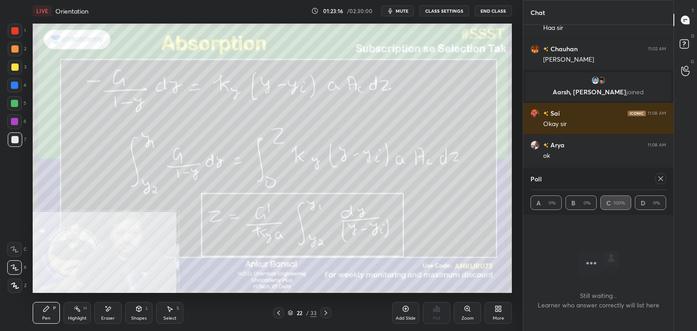
click at [661, 178] on icon at bounding box center [660, 178] width 7 height 7
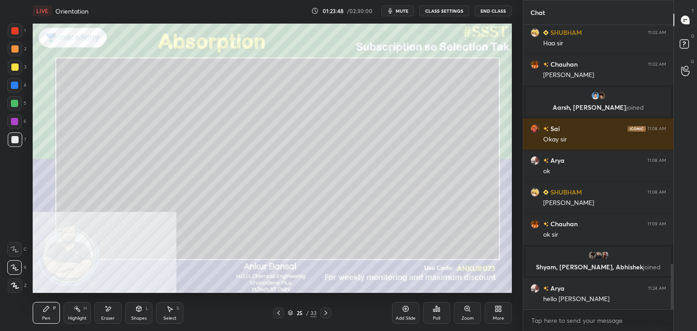
scroll to position [1496, 0]
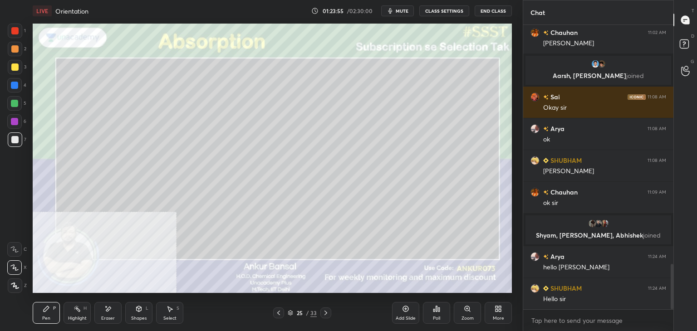
click at [403, 13] on span "mute" at bounding box center [402, 11] width 13 height 6
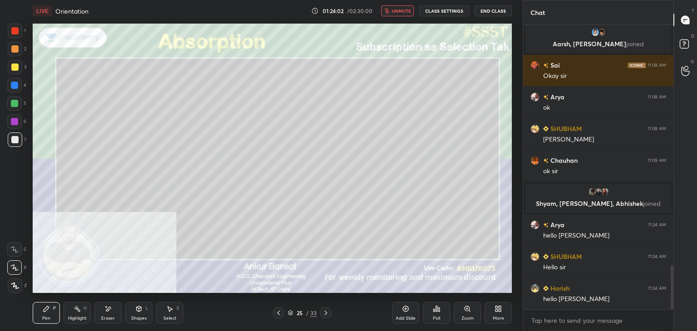
scroll to position [1560, 0]
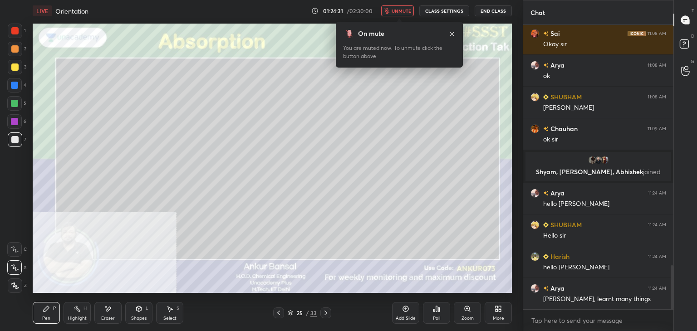
click at [395, 9] on span "unmute" at bounding box center [402, 11] width 20 height 6
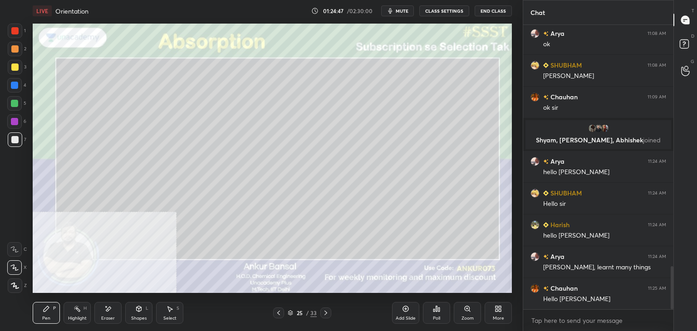
scroll to position [1624, 0]
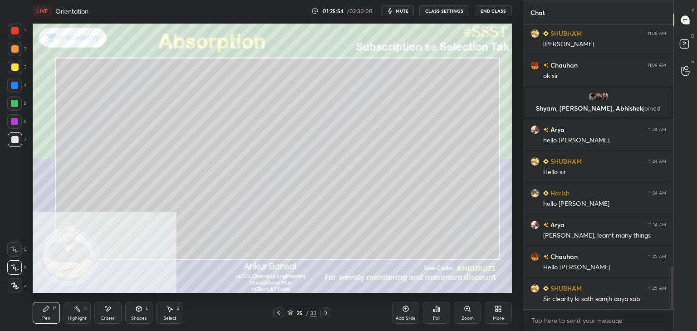
click at [325, 313] on icon at bounding box center [325, 313] width 7 height 7
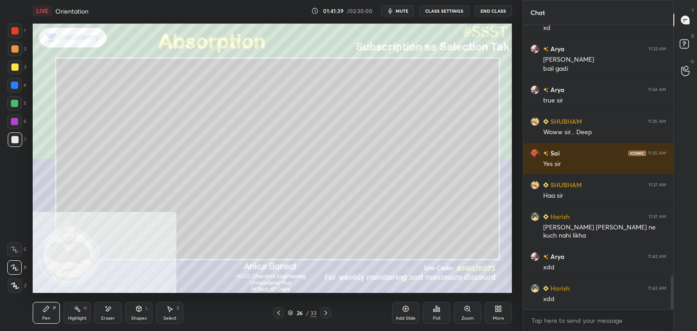
scroll to position [2157, 0]
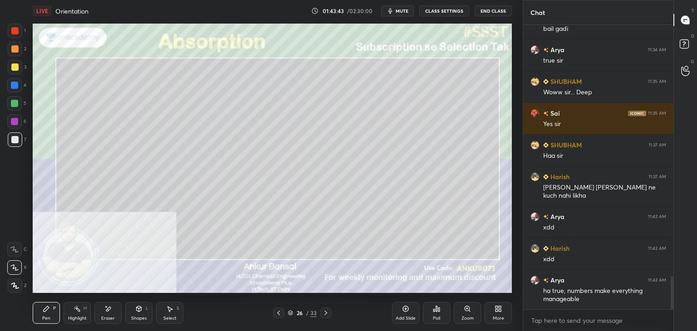
click at [326, 315] on icon at bounding box center [326, 313] width 3 height 5
click at [134, 313] on div "Shapes L" at bounding box center [138, 313] width 27 height 22
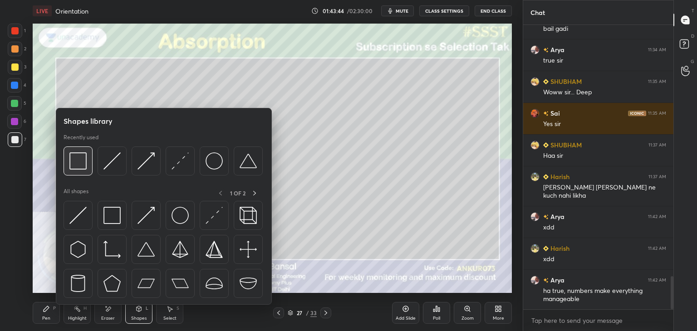
click at [79, 164] on img at bounding box center [77, 161] width 17 height 17
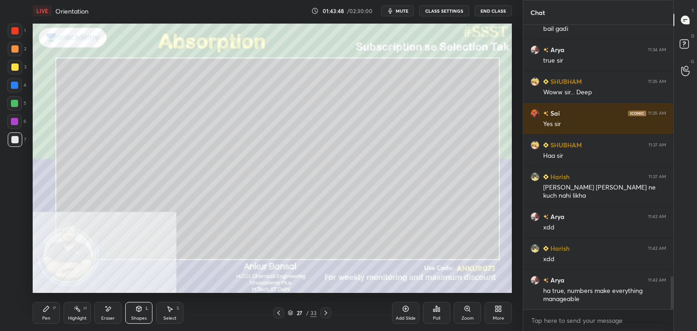
click at [44, 308] on icon at bounding box center [46, 309] width 7 height 7
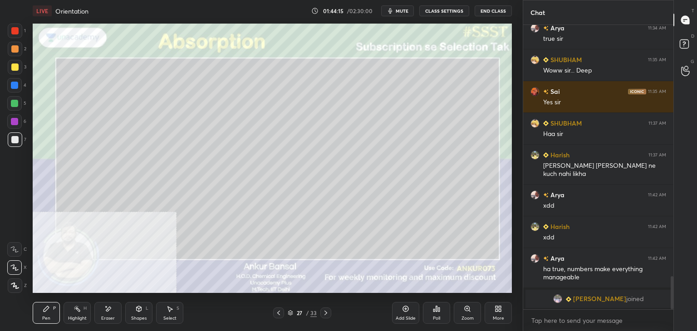
click at [140, 315] on div "Shapes L" at bounding box center [138, 313] width 27 height 22
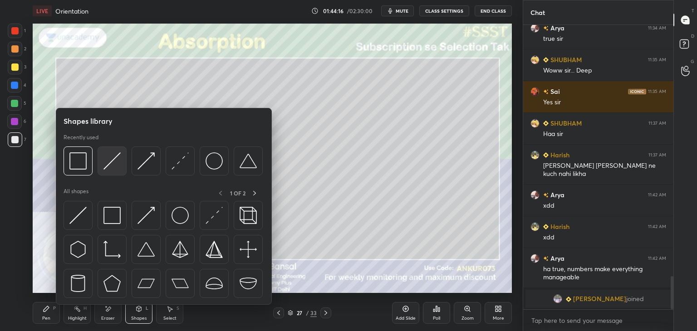
click at [109, 158] on img at bounding box center [112, 161] width 17 height 17
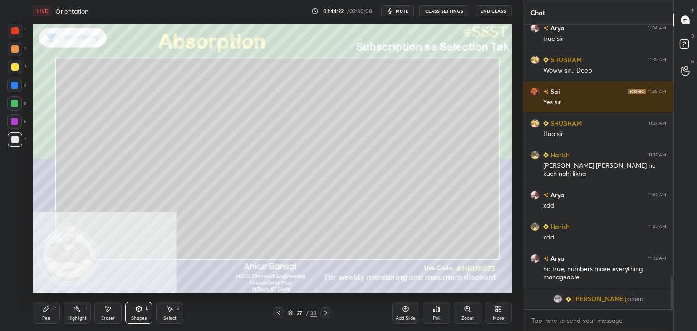
click at [131, 311] on div "Shapes L" at bounding box center [138, 313] width 27 height 22
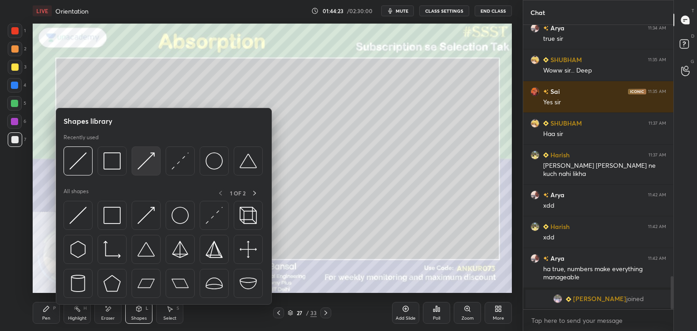
click at [144, 158] on img at bounding box center [146, 161] width 17 height 17
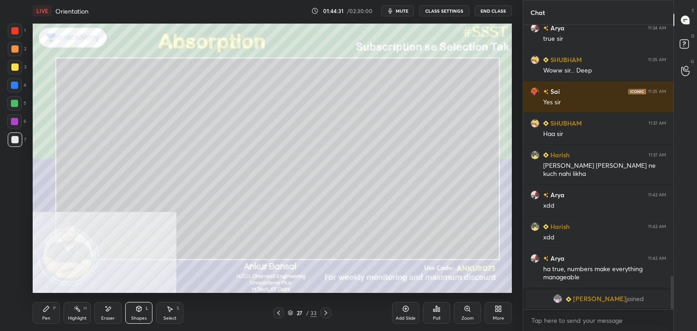
click at [138, 310] on icon at bounding box center [139, 308] width 5 height 5
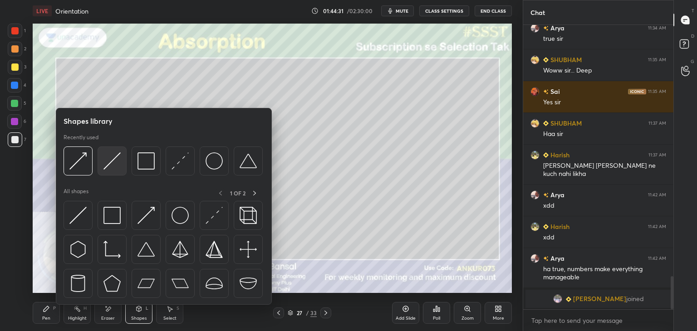
click at [118, 150] on div at bounding box center [112, 161] width 29 height 29
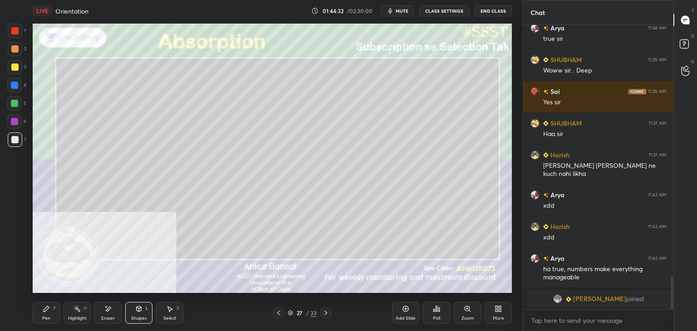
click at [17, 72] on div at bounding box center [15, 67] width 15 height 15
click at [52, 311] on div "Pen P" at bounding box center [46, 313] width 27 height 22
click at [141, 311] on icon at bounding box center [138, 309] width 7 height 7
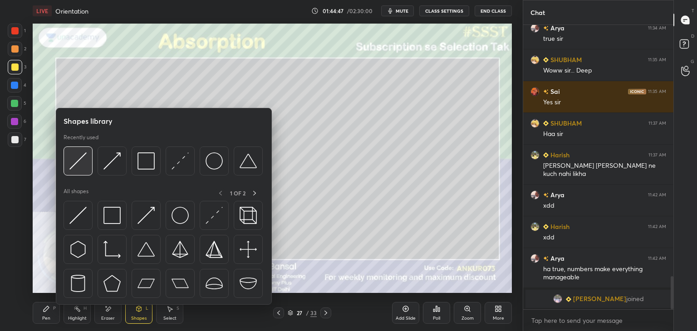
click at [76, 167] on img at bounding box center [77, 161] width 17 height 17
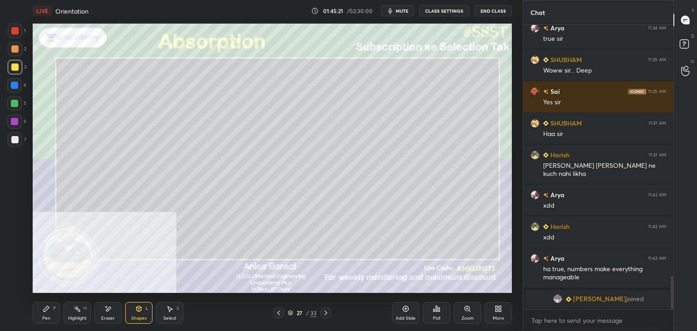
click at [36, 317] on div "Pen P" at bounding box center [46, 313] width 27 height 22
click at [134, 313] on div "Shapes L" at bounding box center [138, 313] width 27 height 22
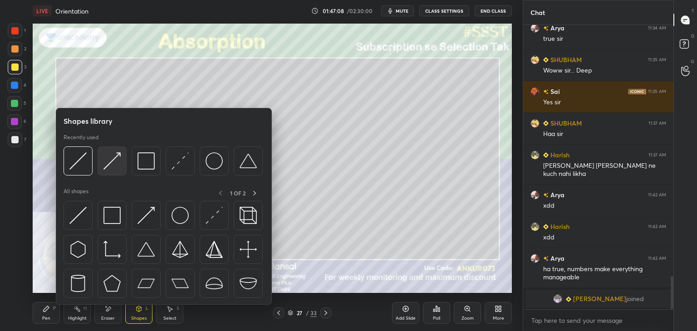
click at [111, 160] on img at bounding box center [112, 161] width 17 height 17
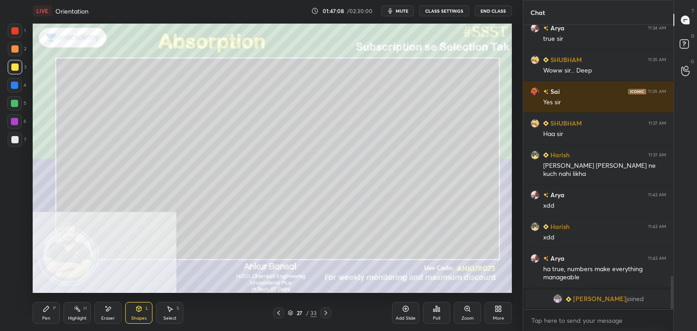
click at [13, 136] on div at bounding box center [14, 139] width 7 height 7
click at [48, 313] on div "Pen P" at bounding box center [46, 313] width 27 height 22
click at [16, 68] on div at bounding box center [14, 67] width 7 height 7
click at [133, 310] on div "Shapes L" at bounding box center [138, 313] width 27 height 22
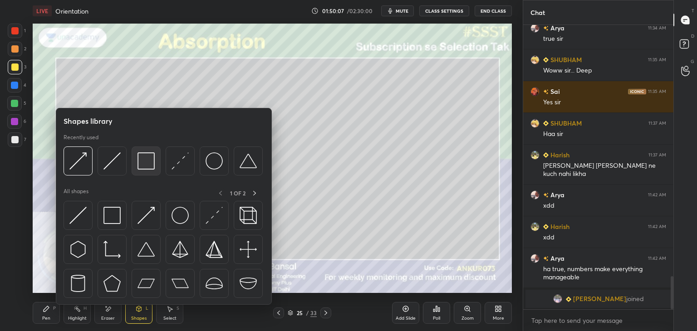
click at [148, 160] on img at bounding box center [146, 161] width 17 height 17
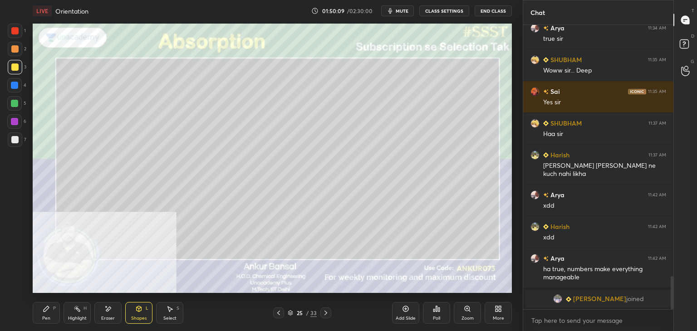
click at [45, 316] on div "Pen" at bounding box center [46, 318] width 8 height 5
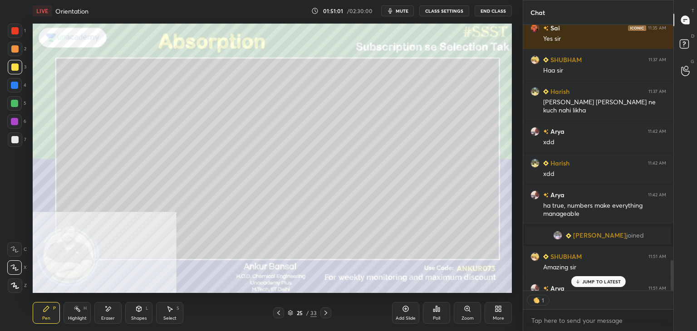
scroll to position [2078, 0]
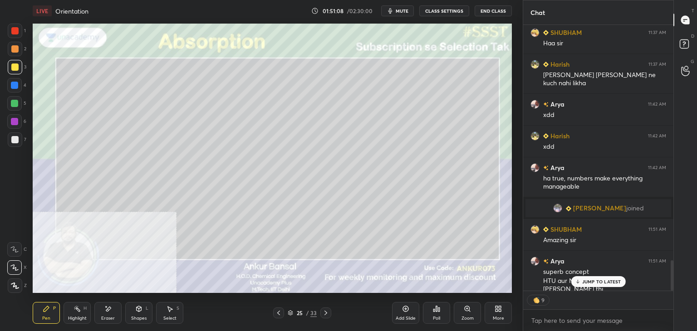
click at [602, 285] on div "JUMP TO LATEST" at bounding box center [598, 281] width 54 height 11
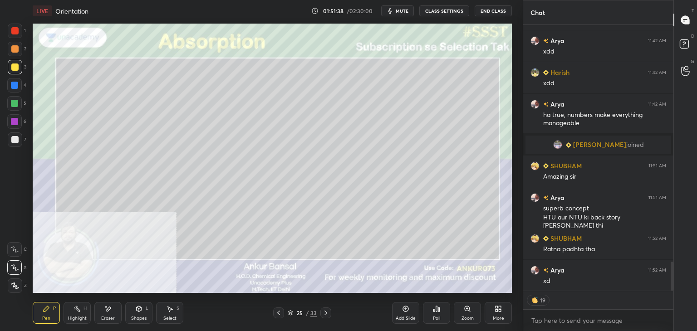
scroll to position [2173, 0]
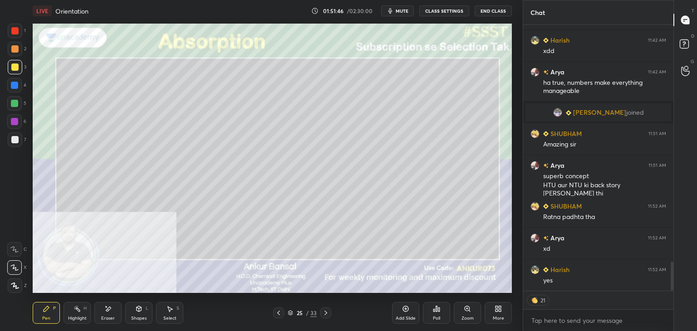
click at [326, 314] on icon at bounding box center [326, 313] width 3 height 5
click at [326, 313] on icon at bounding box center [326, 313] width 3 height 5
click at [326, 312] on icon at bounding box center [325, 313] width 7 height 7
click at [18, 138] on div at bounding box center [14, 139] width 7 height 7
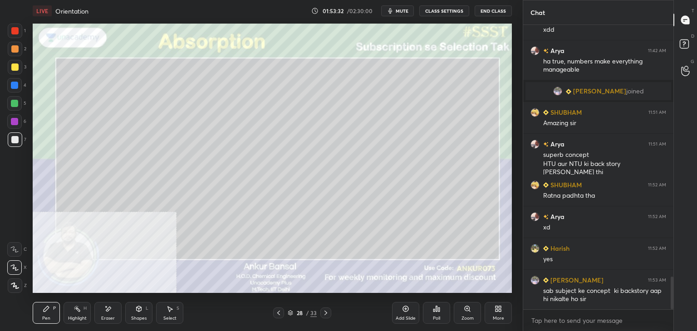
scroll to position [2226, 0]
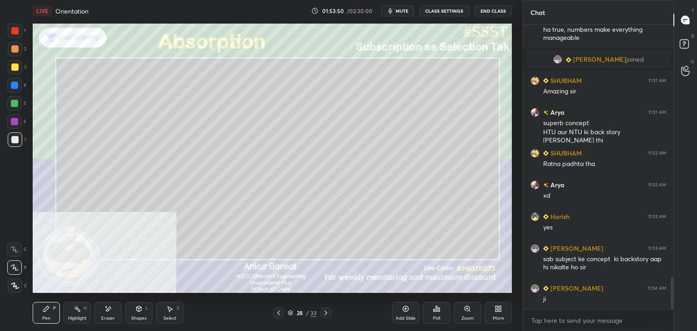
click at [108, 310] on icon at bounding box center [108, 309] width 5 height 5
click at [54, 311] on div "Pen P" at bounding box center [46, 313] width 27 height 22
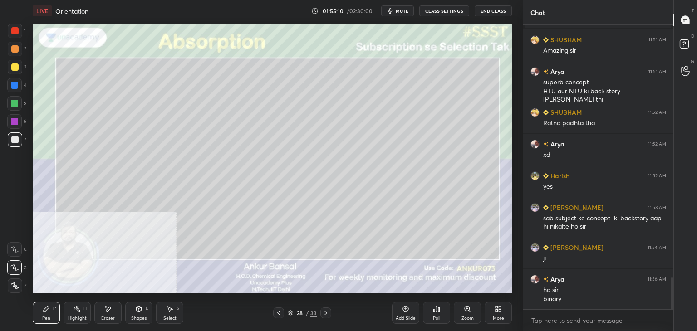
scroll to position [2299, 0]
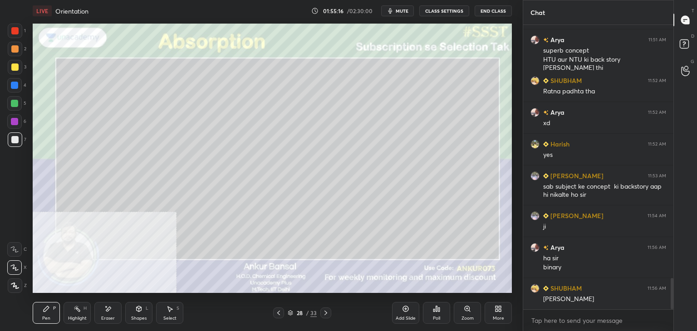
click at [326, 313] on icon at bounding box center [326, 313] width 3 height 5
click at [322, 313] on icon at bounding box center [325, 313] width 7 height 7
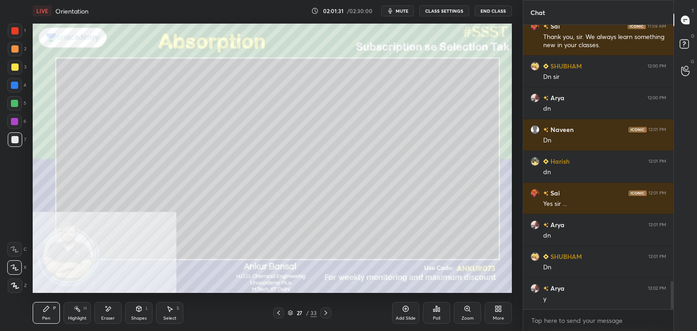
scroll to position [2625, 0]
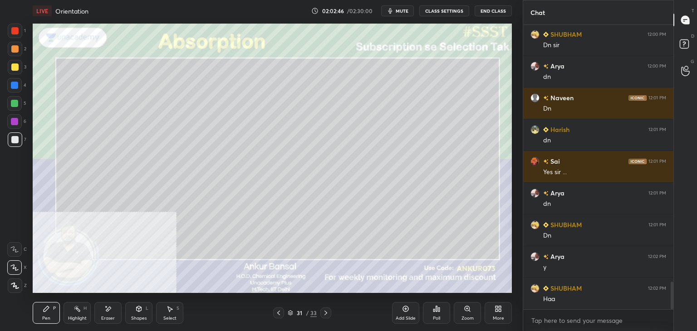
click at [167, 309] on icon at bounding box center [169, 309] width 7 height 7
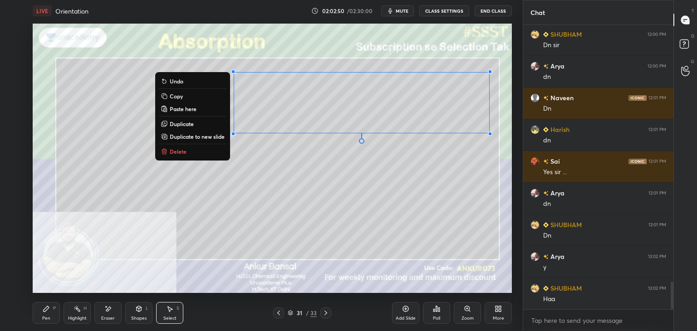
click at [174, 97] on p "Copy" at bounding box center [176, 96] width 13 height 7
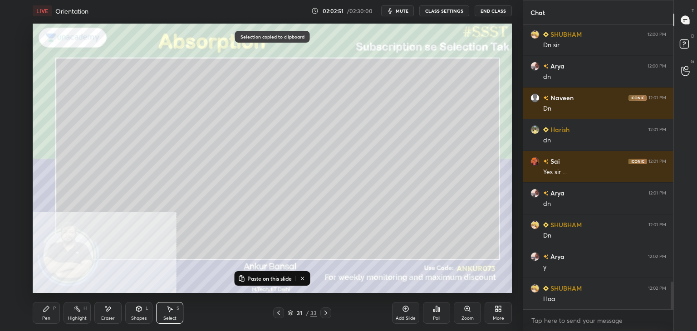
click at [266, 277] on p "Paste on this slide" at bounding box center [269, 278] width 44 height 7
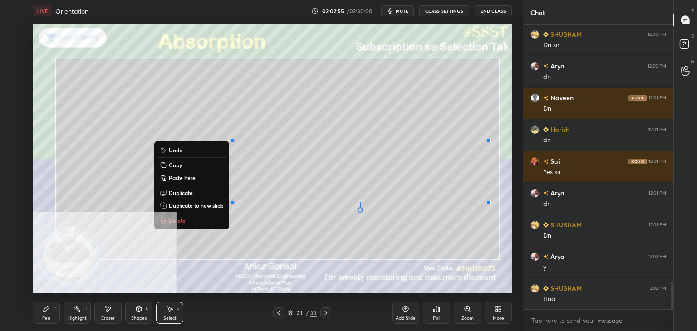
click at [40, 309] on div "Pen P" at bounding box center [46, 313] width 27 height 22
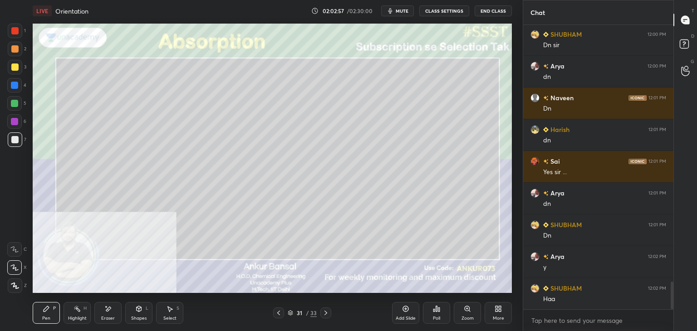
click at [109, 311] on icon at bounding box center [107, 310] width 7 height 8
click at [54, 316] on div "Pen P" at bounding box center [46, 313] width 27 height 22
click at [168, 311] on icon at bounding box center [169, 309] width 7 height 7
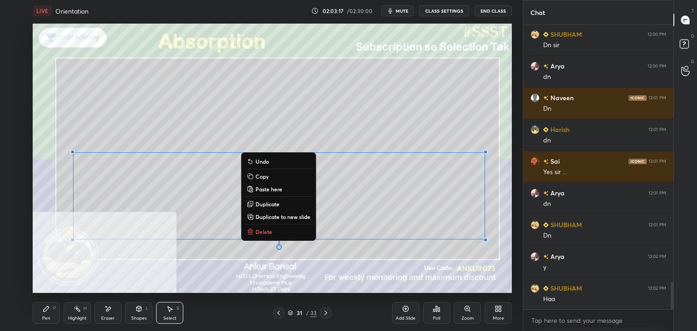
click at [109, 313] on icon at bounding box center [107, 310] width 7 height 8
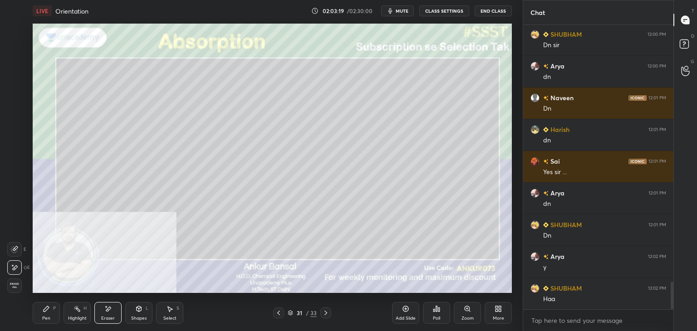
click at [54, 313] on div "Pen P" at bounding box center [46, 313] width 27 height 22
click at [327, 311] on icon at bounding box center [325, 313] width 7 height 7
click at [277, 313] on icon at bounding box center [278, 313] width 7 height 7
click at [174, 306] on div "Select S" at bounding box center [169, 313] width 27 height 22
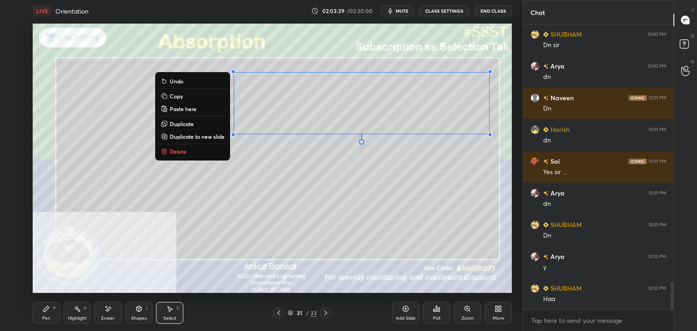
click at [170, 94] on p "Copy" at bounding box center [176, 96] width 13 height 7
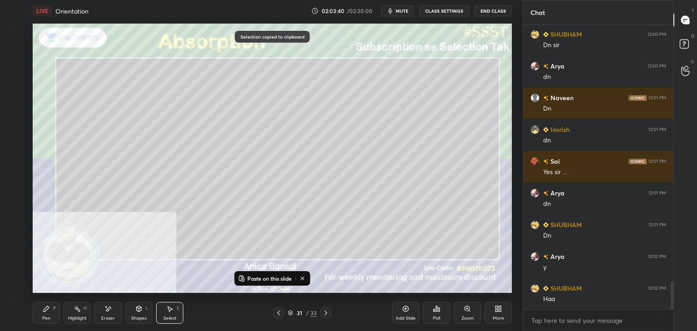
click at [326, 316] on icon at bounding box center [325, 313] width 7 height 7
click at [265, 278] on p "Paste on this slide" at bounding box center [269, 278] width 44 height 7
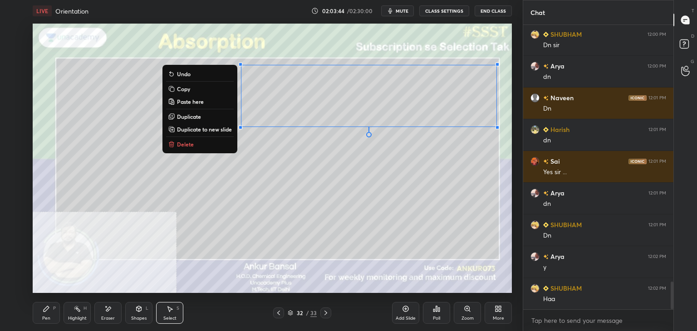
click at [45, 320] on div "Pen" at bounding box center [46, 318] width 8 height 5
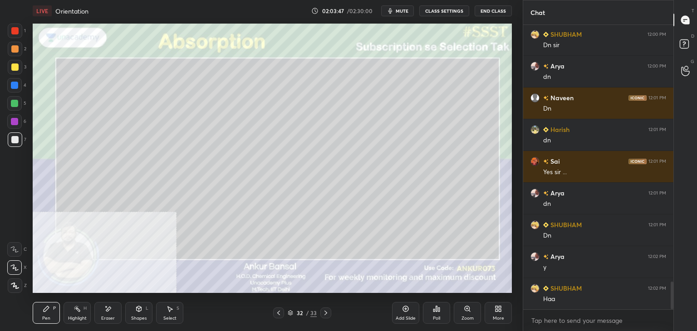
click at [111, 306] on icon at bounding box center [107, 310] width 7 height 8
click at [43, 311] on icon at bounding box center [46, 309] width 7 height 7
click at [110, 312] on icon at bounding box center [107, 310] width 7 height 8
click at [45, 313] on icon at bounding box center [46, 309] width 7 height 7
click at [166, 313] on icon at bounding box center [169, 309] width 7 height 7
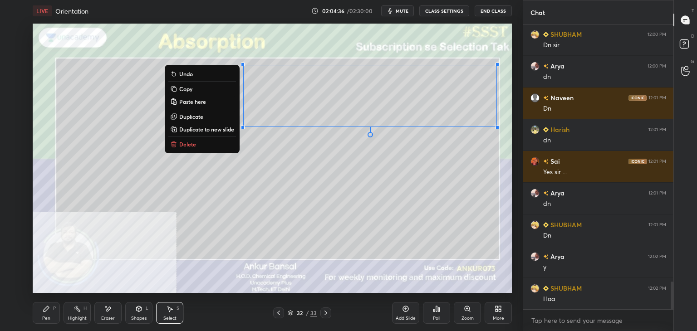
click at [185, 88] on p "Copy" at bounding box center [185, 88] width 13 height 7
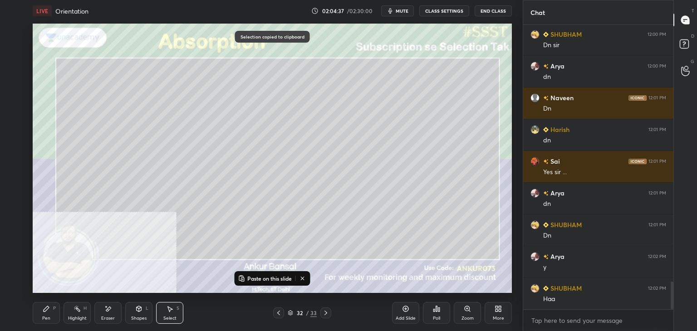
click at [264, 276] on p "Paste on this slide" at bounding box center [269, 278] width 44 height 7
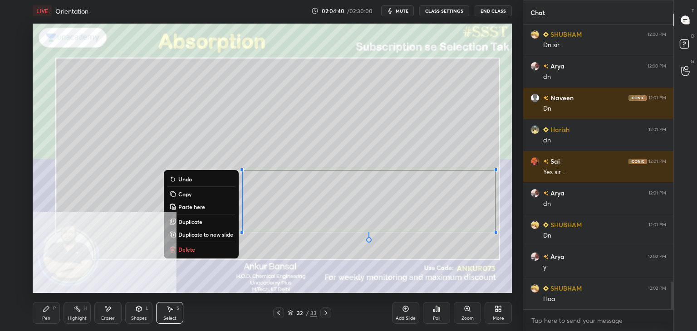
click at [49, 311] on icon at bounding box center [46, 309] width 7 height 7
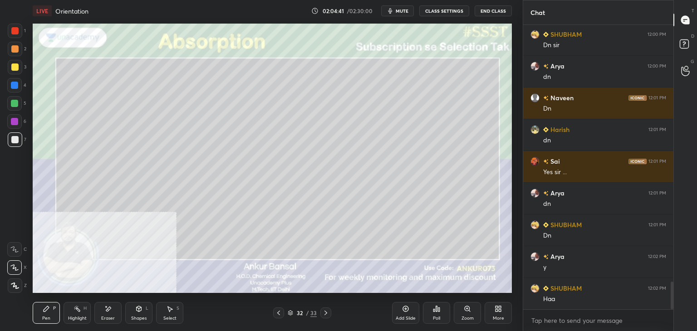
click at [116, 313] on div "Eraser" at bounding box center [107, 313] width 27 height 22
click at [56, 307] on div "Pen P" at bounding box center [46, 313] width 27 height 22
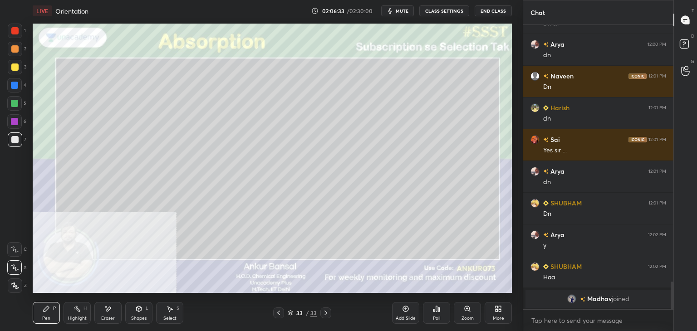
click at [134, 311] on div "Shapes L" at bounding box center [138, 313] width 27 height 22
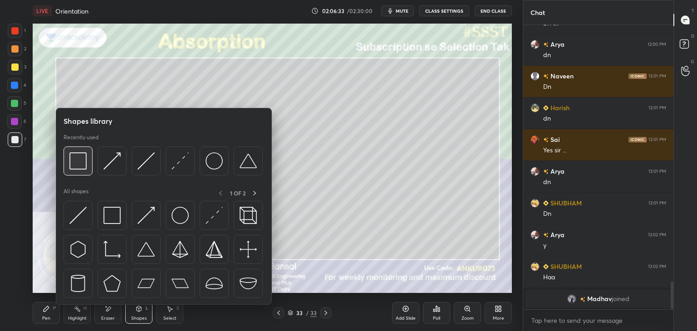
click at [86, 165] on img at bounding box center [77, 161] width 17 height 17
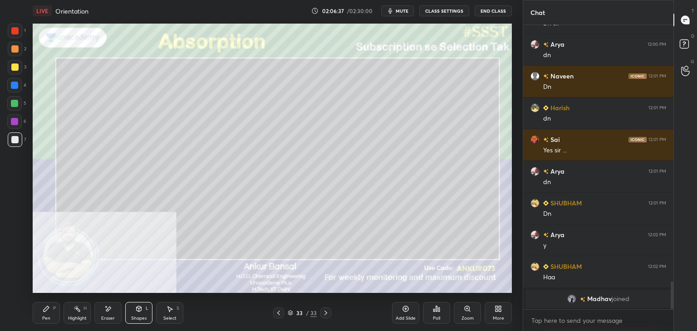
click at [53, 306] on div "Pen P" at bounding box center [46, 313] width 27 height 22
click at [136, 301] on div "Pen P Highlight H Eraser Shapes L Select S 33 / 33 Add Slide Poll Zoom More" at bounding box center [272, 313] width 479 height 36
click at [138, 307] on icon at bounding box center [139, 308] width 5 height 5
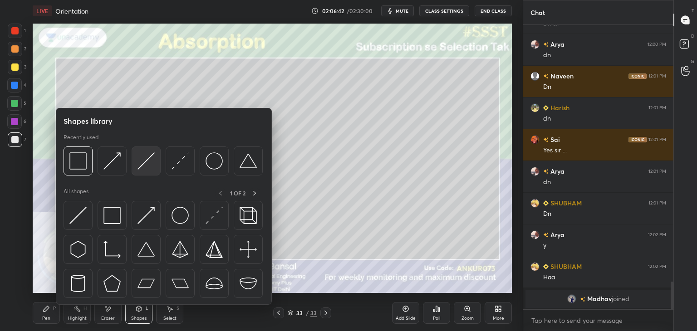
click at [144, 157] on img at bounding box center [146, 161] width 17 height 17
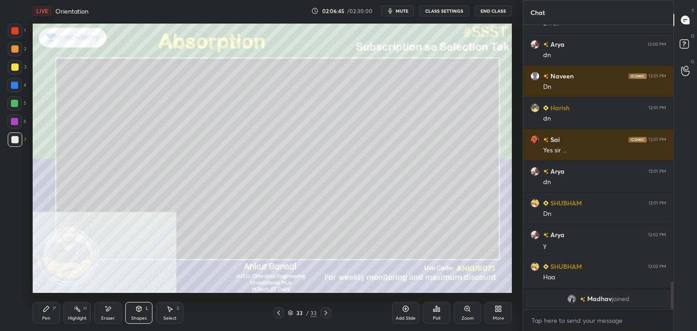
click at [50, 308] on div "Pen P" at bounding box center [46, 313] width 27 height 22
click at [140, 309] on icon at bounding box center [139, 308] width 5 height 5
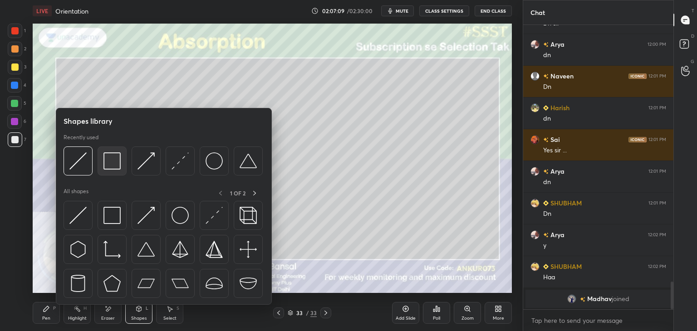
click at [108, 159] on img at bounding box center [112, 161] width 17 height 17
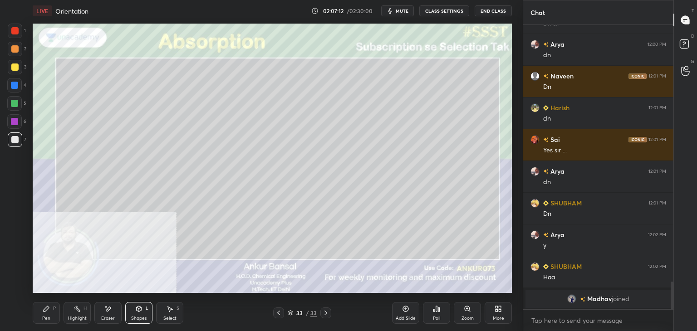
click at [50, 308] on div "Pen P" at bounding box center [46, 313] width 27 height 22
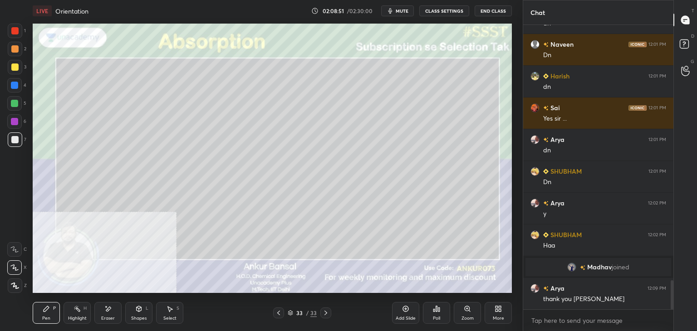
scroll to position [2521, 0]
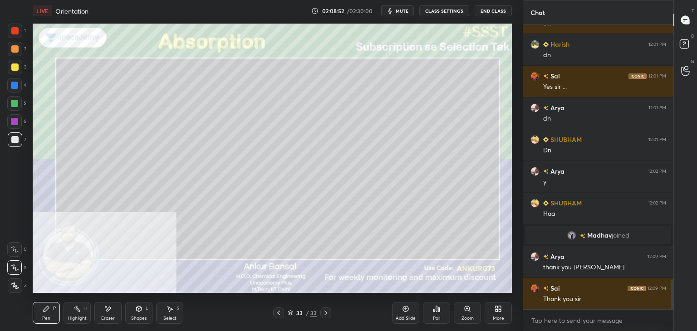
click at [394, 9] on icon "button" at bounding box center [390, 10] width 7 height 7
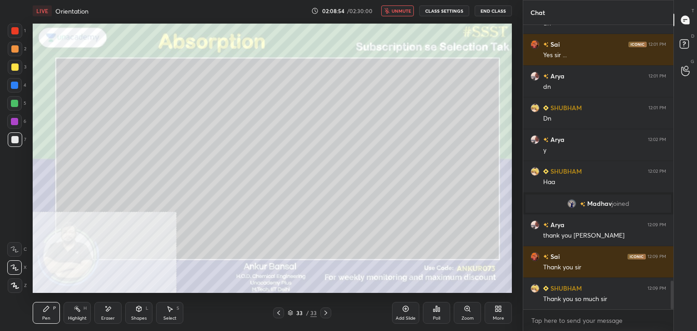
click at [494, 10] on button "End Class" at bounding box center [493, 10] width 37 height 11
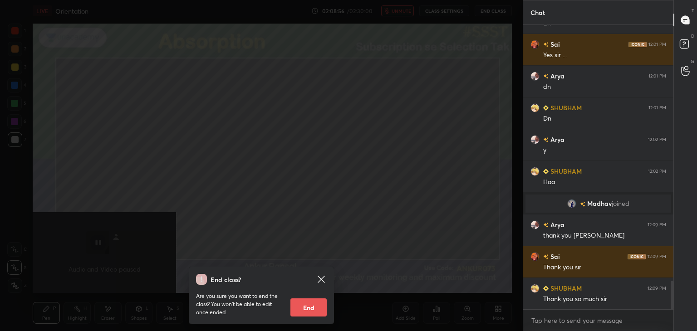
click at [301, 304] on button "End" at bounding box center [309, 308] width 36 height 18
type textarea "x"
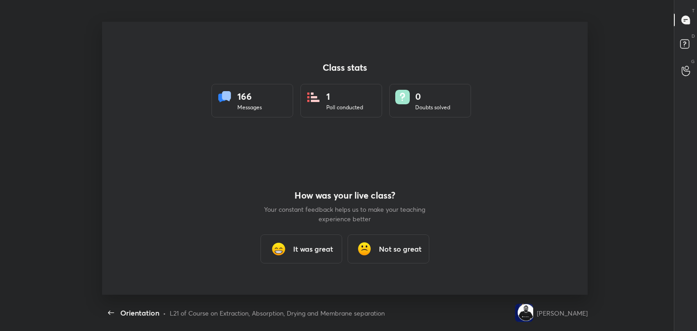
scroll to position [0, 0]
click at [310, 240] on div "It was great" at bounding box center [302, 249] width 82 height 29
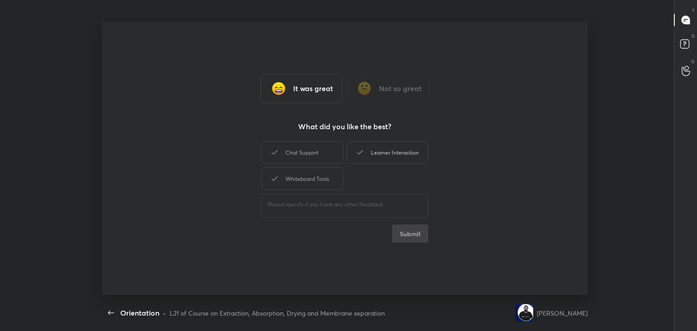
drag, startPoint x: 320, startPoint y: 157, endPoint x: 396, endPoint y: 158, distance: 76.3
click at [323, 157] on div "Chat Support" at bounding box center [303, 152] width 82 height 23
click at [396, 158] on div "Learner Interaction" at bounding box center [388, 152] width 82 height 23
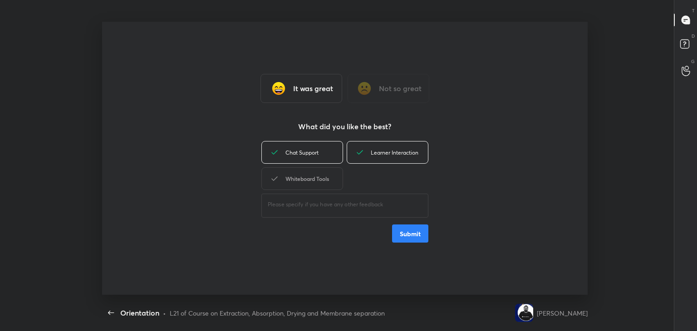
click at [312, 186] on div "Whiteboard Tools" at bounding box center [303, 179] width 82 height 23
click at [412, 235] on button "Submit" at bounding box center [410, 234] width 36 height 18
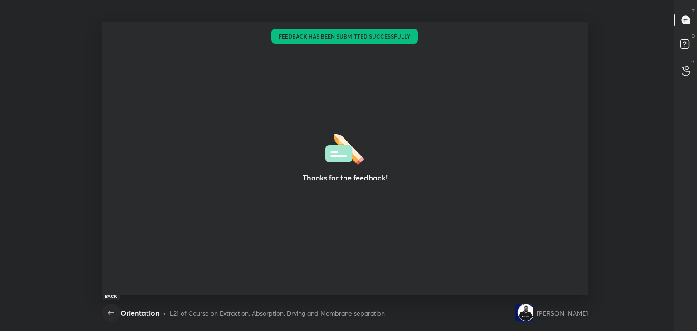
click at [110, 314] on icon "button" at bounding box center [111, 313] width 11 height 11
